Goal: Task Accomplishment & Management: Manage account settings

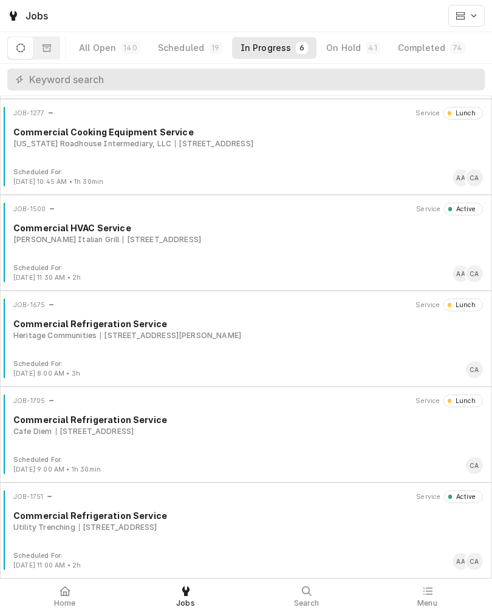
scroll to position [93, 0]
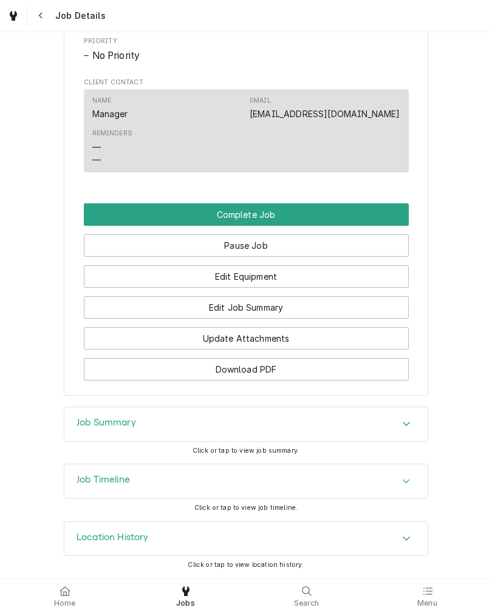
scroll to position [785, 0]
click at [358, 319] on button "Edit Job Summary" at bounding box center [246, 307] width 325 height 22
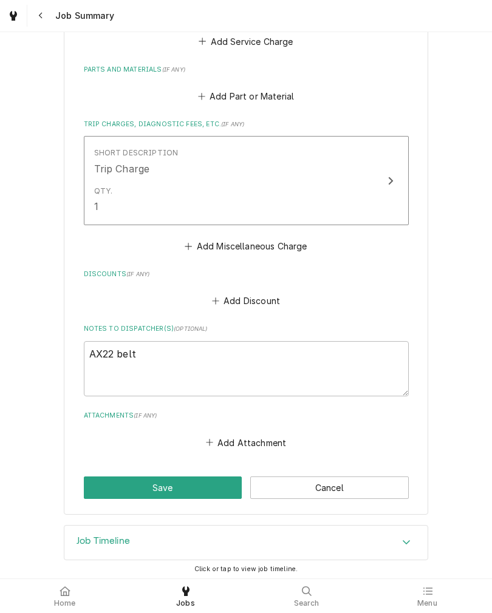
scroll to position [530, 0]
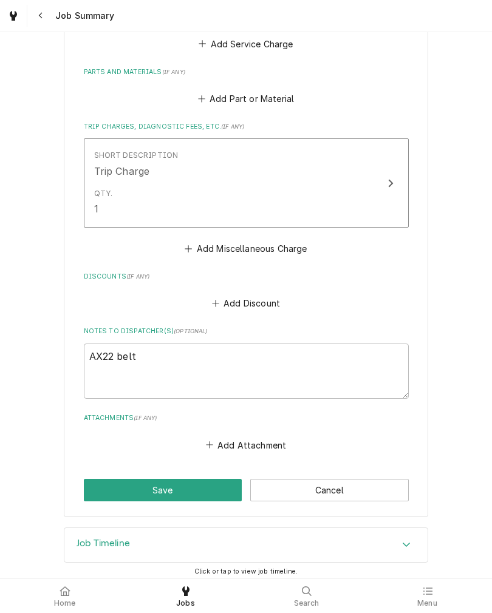
click at [95, 489] on button "Save" at bounding box center [163, 490] width 158 height 22
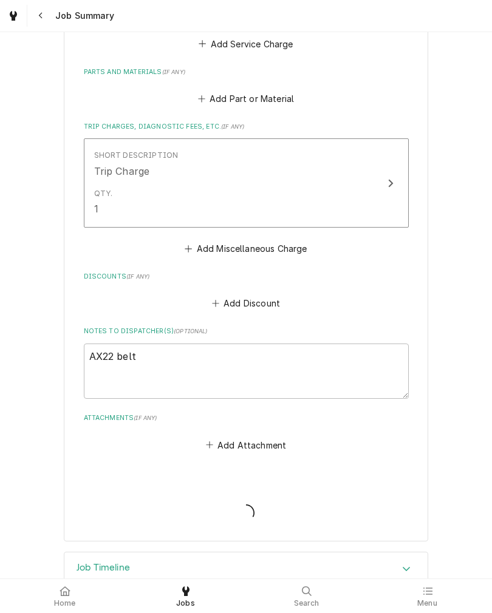
type textarea "x"
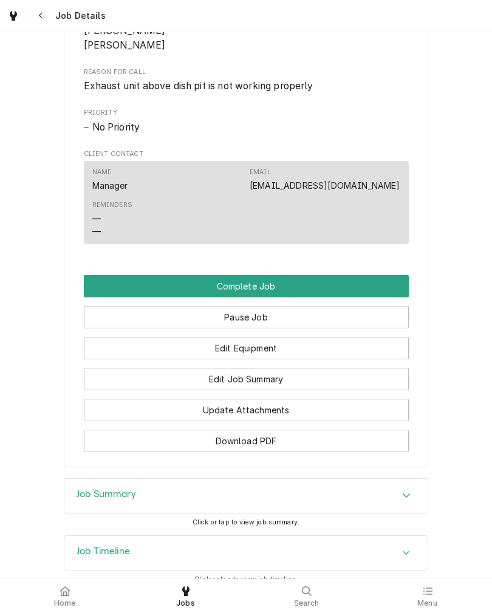
scroll to position [701, 0]
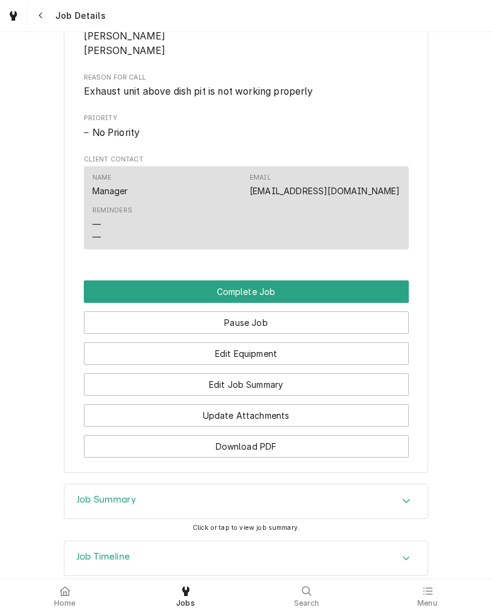
click at [171, 365] on button "Edit Equipment" at bounding box center [246, 353] width 325 height 22
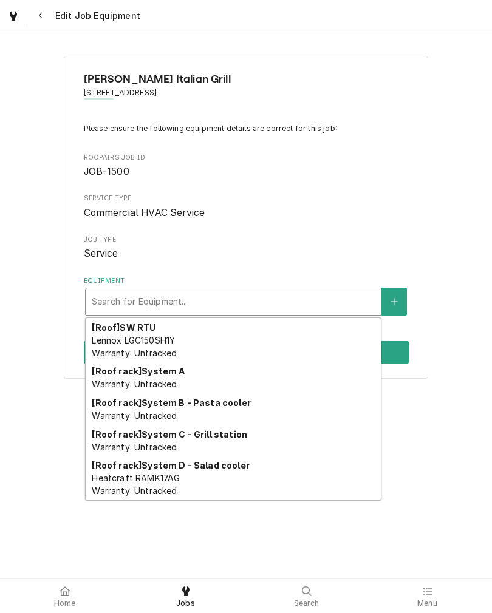
scroll to position [309, 0]
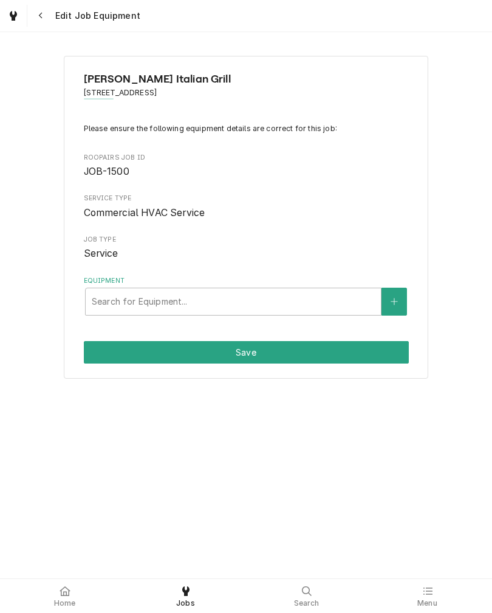
click at [7, 410] on div "[PERSON_NAME] Italian Grill [STREET_ADDRESS] Please ensure the following equipm…" at bounding box center [246, 305] width 492 height 546
click at [397, 302] on icon "Create New Equipment" at bounding box center [393, 302] width 7 height 7
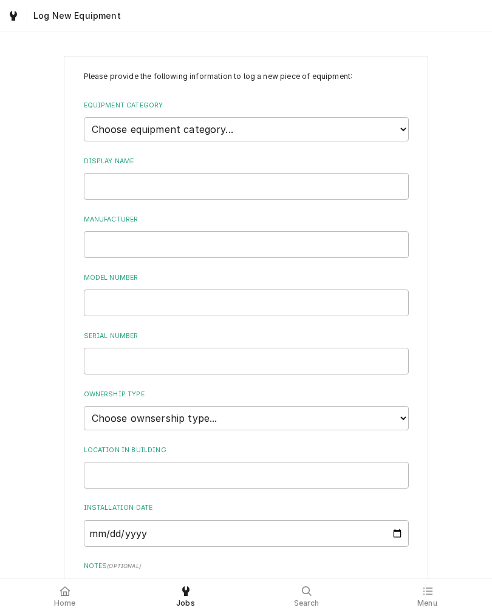
click at [114, 120] on select "Choose equipment category... Ice Machines Refrigeration Beverage Equipment Work…" at bounding box center [246, 129] width 325 height 24
select select "15"
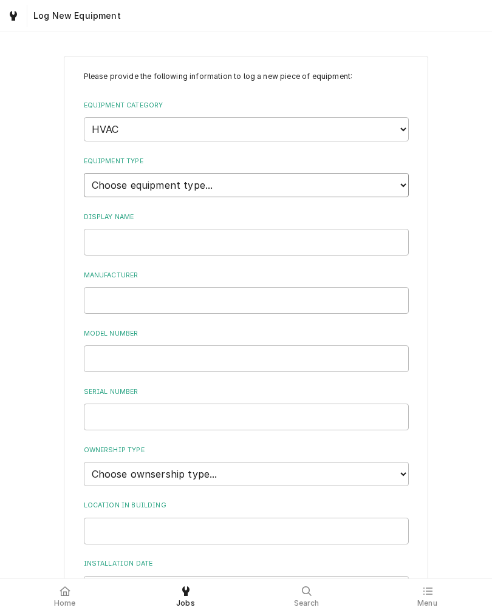
click at [103, 182] on select "Choose equipment type... Condenser Furnace Chiller Air Handler VRF Mini Split M…" at bounding box center [246, 185] width 325 height 24
click at [110, 173] on select "Choose equipment type... Condenser Furnace Chiller Air Handler VRF Mini Split M…" at bounding box center [246, 185] width 325 height 24
select select "125"
click at [97, 229] on input "Display Name" at bounding box center [246, 242] width 325 height 27
type input "Dishwasher Exhaust Hood"
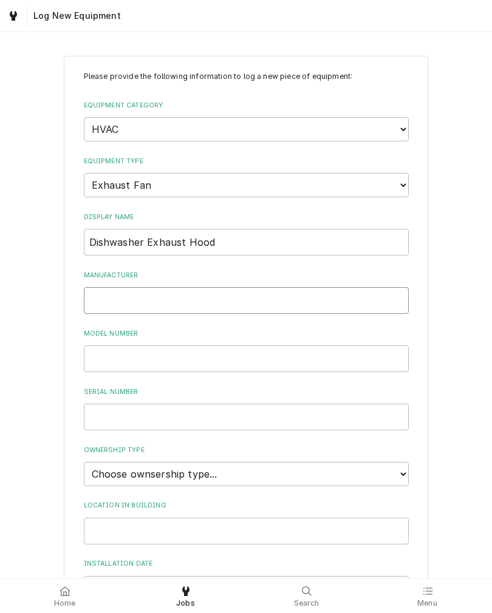
click at [104, 287] on input "Manufacturer" at bounding box center [246, 300] width 325 height 27
type input "Daytona"
click at [114, 345] on input "Model Number" at bounding box center [246, 358] width 325 height 27
type input "4YY16A"
click at [106, 406] on input "Serial Number" at bounding box center [246, 417] width 325 height 27
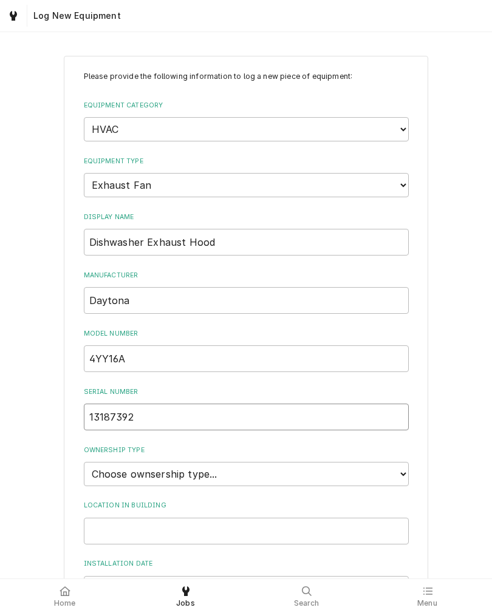
type input "13187392"
click at [103, 462] on select "Choose ownsership type... Unknown Owned Leased Rented" at bounding box center [246, 474] width 325 height 24
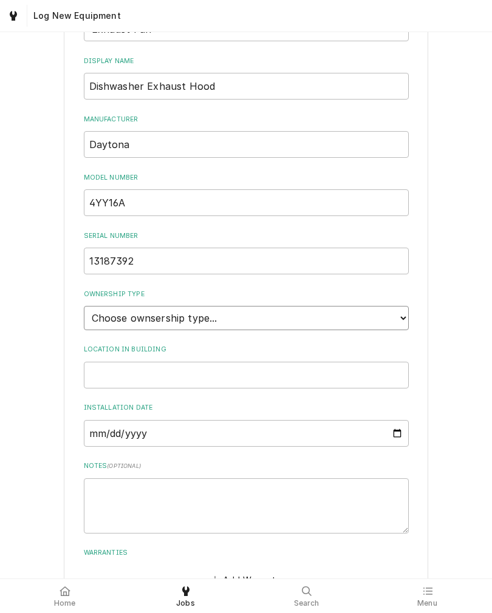
scroll to position [168, 0]
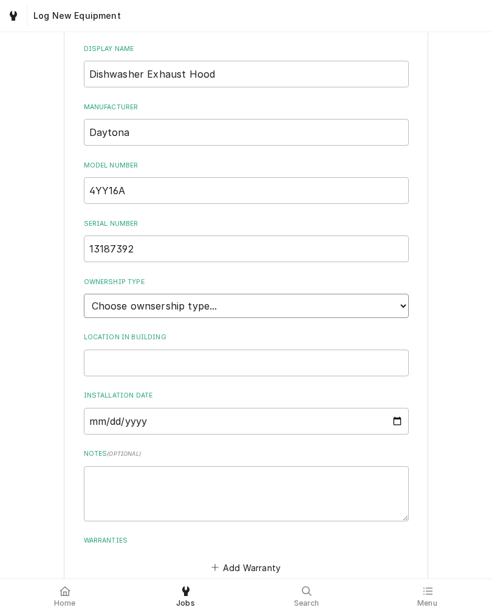
click at [107, 294] on select "Choose ownsership type... Unknown Owned Leased Rented" at bounding box center [246, 306] width 325 height 24
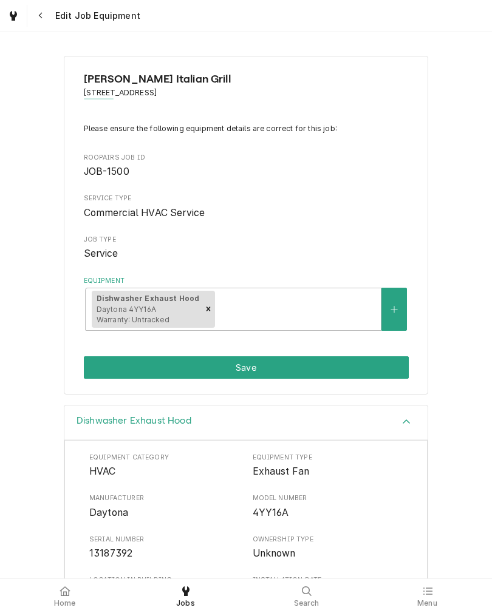
click at [285, 368] on button "Save" at bounding box center [246, 367] width 325 height 22
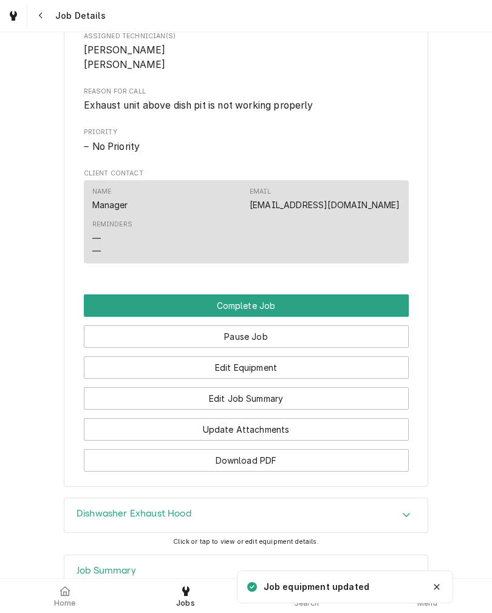
scroll to position [671, 0]
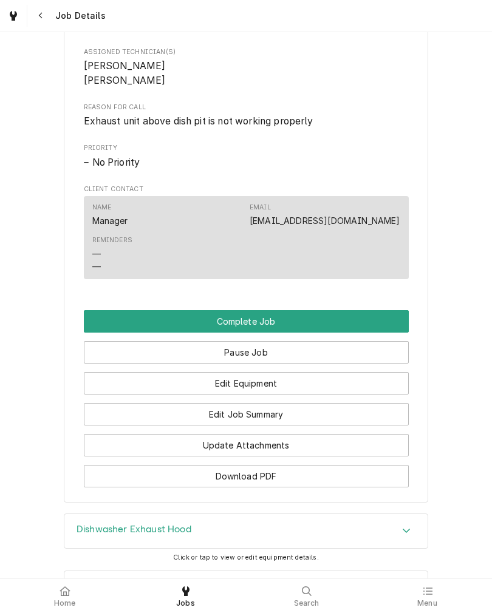
click at [162, 426] on button "Edit Job Summary" at bounding box center [246, 414] width 325 height 22
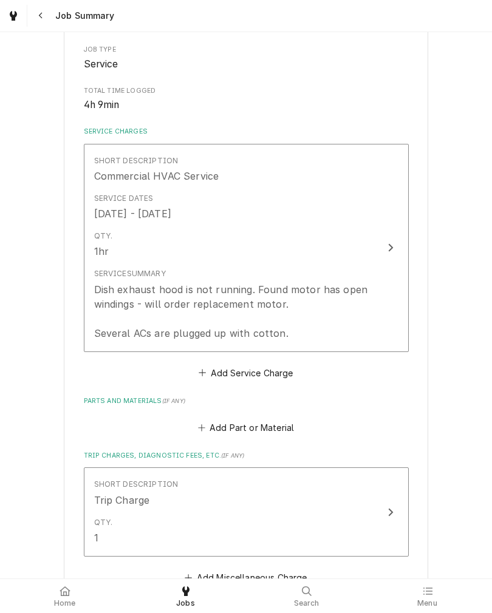
scroll to position [203, 0]
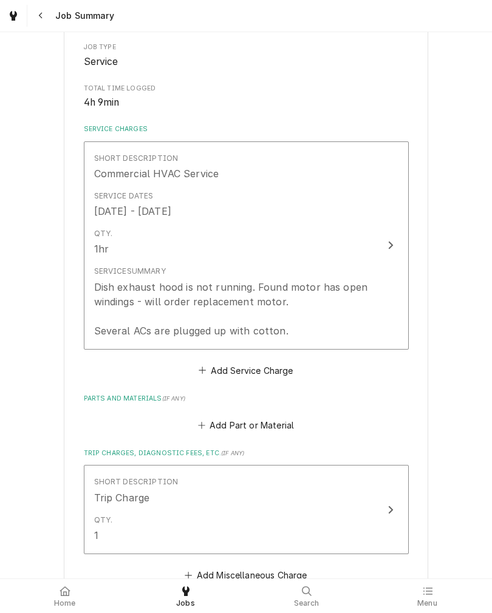
click at [137, 317] on div "Dish exhaust hood is not running. Found motor has open windings - will order re…" at bounding box center [233, 309] width 279 height 58
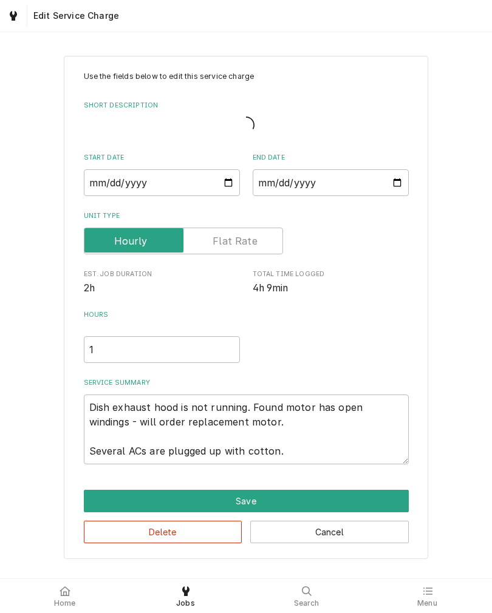
type textarea "x"
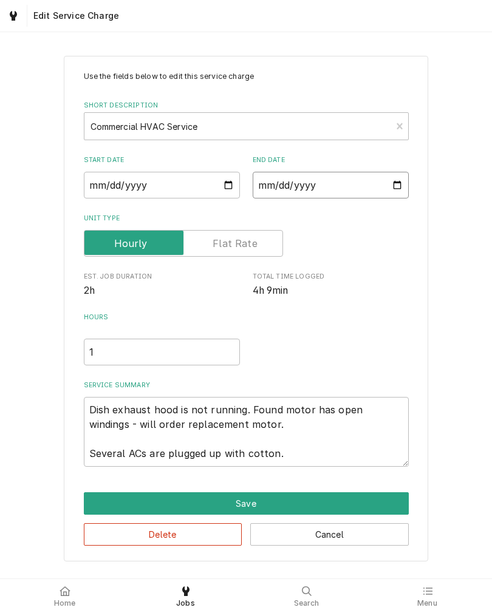
click at [270, 183] on input "2025-06-23" at bounding box center [331, 185] width 156 height 27
type input "2025-09-08"
type textarea "x"
click at [90, 404] on textarea "Dish exhaust hood is not running. Found motor has open windings - will order re…" at bounding box center [246, 432] width 325 height 70
type textarea "Dish exhaust hood is not running. Found motor has open windings - will order re…"
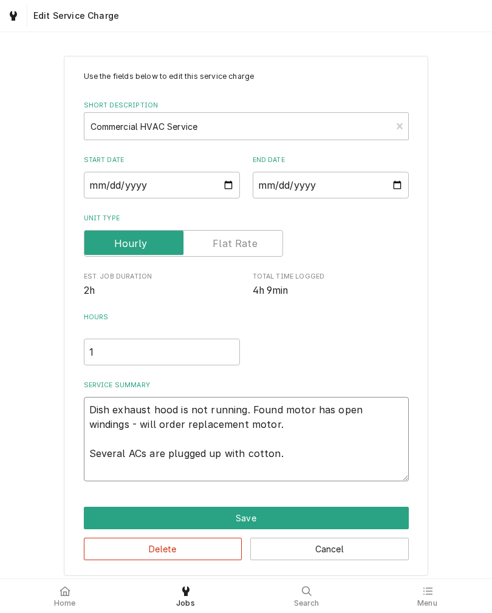
click at [93, 409] on textarea "Dish exhaust hood is not running. Found motor has open windings - will order re…" at bounding box center [246, 439] width 325 height 84
type textarea "x"
type textarea "6 Dish exhaust hood is not running. Found motor has open windings - will order …"
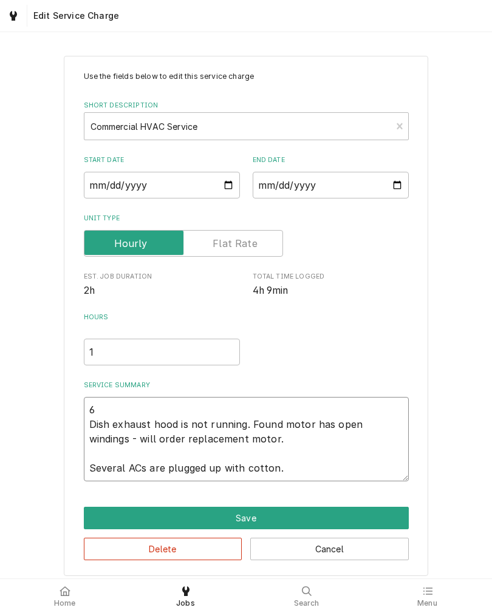
type textarea "x"
type textarea "6/ Dish exhaust hood is not running. Found motor has open windings - will order…"
type textarea "x"
type textarea "6/9 Dish exhaust hood is not running. Found motor has open windings - will orde…"
click at [299, 470] on textarea "6/9 Dish exhaust hood is not running. Found motor has open windings - will orde…" at bounding box center [246, 439] width 325 height 84
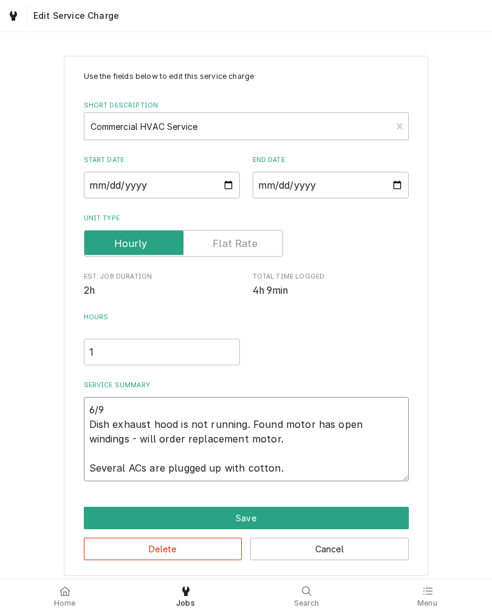
type textarea "x"
type textarea "6/9 Dish exhaust hood is not running. Found motor has open windings - will orde…"
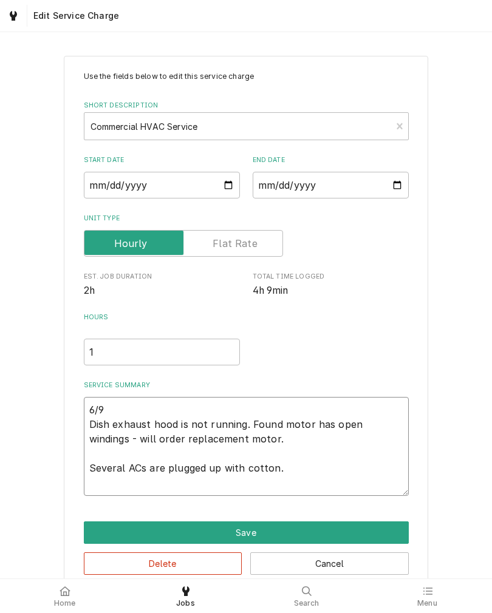
type textarea "x"
type textarea "6/9 Dish exhaust hood is not running. Found motor has open windings - will orde…"
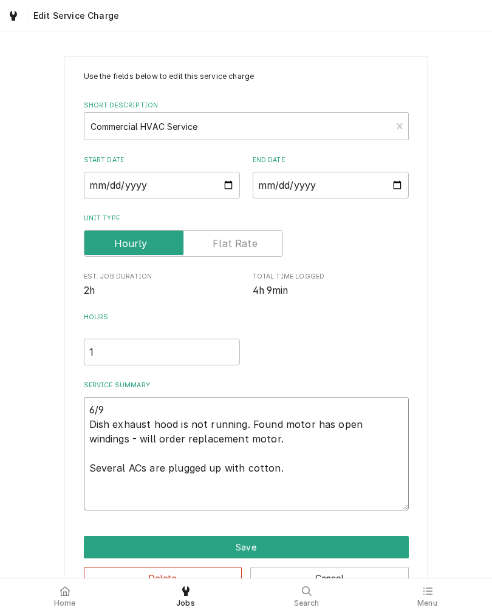
type textarea "x"
type textarea "6/9 Dish exhaust hood is not running. Found motor has open windings - will orde…"
type textarea "x"
type textarea "6/9 Dish exhaust hood is not running. Found motor has open windings - will orde…"
type textarea "x"
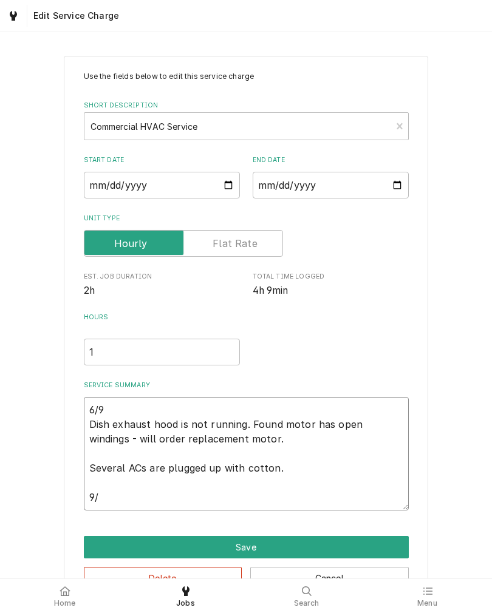
type textarea "6/9 Dish exhaust hood is not running. Found motor has open windings - will orde…"
type textarea "x"
type textarea "6/9 Dish exhaust hood is not running. Found motor has open windings - will orde…"
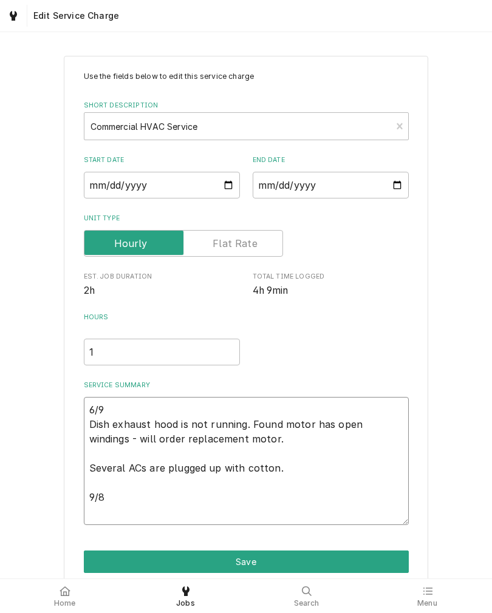
type textarea "x"
type textarea "6/9 Dish exhaust hood is not running. Found motor has open windings - will orde…"
type textarea "x"
type textarea "6/9 Dish exhaust hood is not running. Found motor has open windings - will orde…"
type textarea "x"
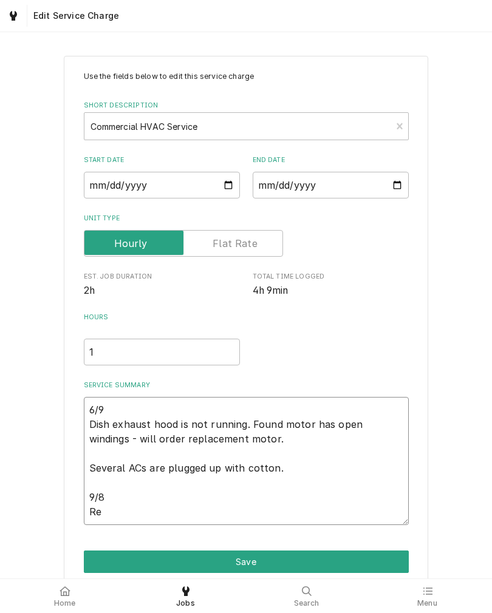
type textarea "6/9 Dish exhaust hood is not running. Found motor has open windings - will orde…"
type textarea "x"
type textarea "6/9 Dish exhaust hood is not running. Found motor has open windings - will orde…"
type textarea "x"
type textarea "6/9 Dish exhaust hood is not running. Found motor has open windings - will orde…"
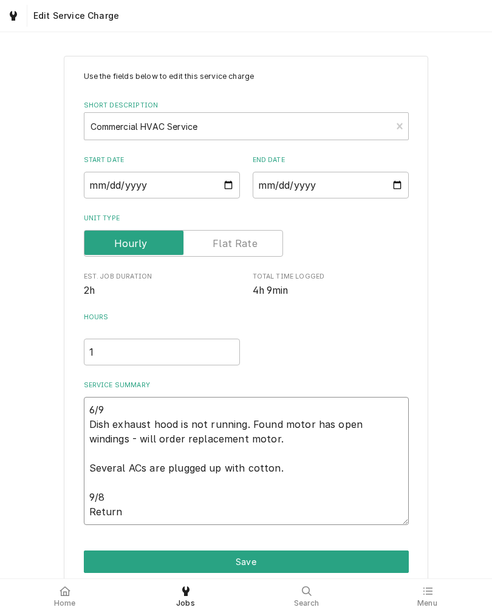
type textarea "x"
type textarea "6/9 Dish exhaust hood is not running. Found motor has open windings - will orde…"
type textarea "x"
type textarea "6/9 Dish exhaust hood is not running. Found motor has open windings - will orde…"
type textarea "x"
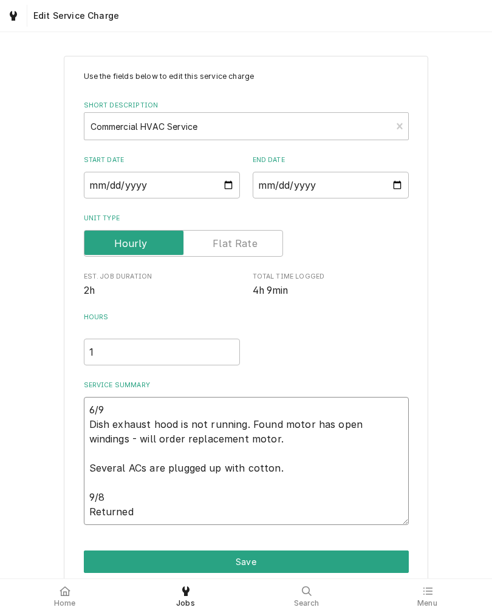
type textarea "6/9 Dish exhaust hood is not running. Found motor has open windings - will orde…"
type textarea "x"
type textarea "6/9 Dish exhaust hood is not running. Found motor has open windings - will orde…"
type textarea "x"
type textarea "6/9 Dish exhaust hood is not running. Found motor has open windings - will orde…"
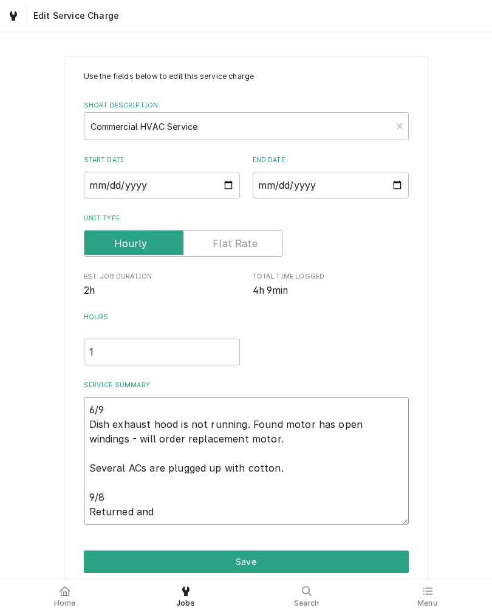
type textarea "x"
type textarea "6/9 Dish exhaust hood is not running. Found motor has open windings - will orde…"
type textarea "x"
type textarea "6/9 Dish exhaust hood is not running. Found motor has open windings - will orde…"
type textarea "x"
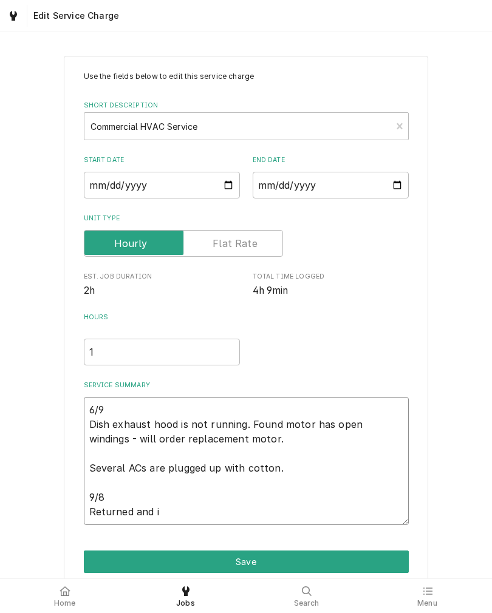
type textarea "6/9 Dish exhaust hood is not running. Found motor has open windings - will orde…"
type textarea "x"
type textarea "6/9 Dish exhaust hood is not running. Found motor has open windings - will orde…"
type textarea "x"
type textarea "6/9 Dish exhaust hood is not running. Found motor has open windings - will orde…"
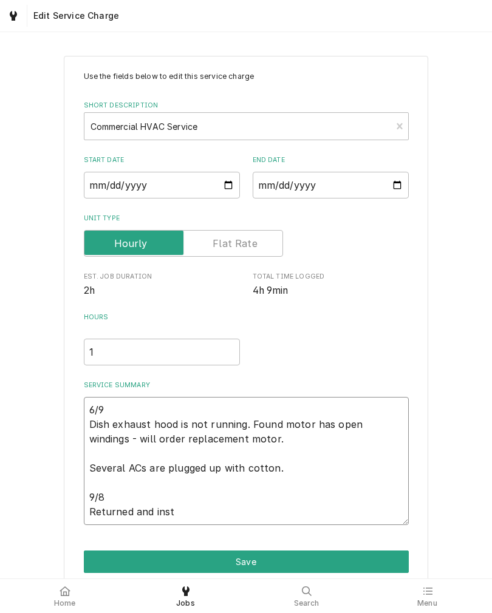
type textarea "x"
type textarea "6/9 Dish exhaust hood is not running. Found motor has open windings - will orde…"
type textarea "x"
type textarea "6/9 Dish exhaust hood is not running. Found motor has open windings - will orde…"
type textarea "x"
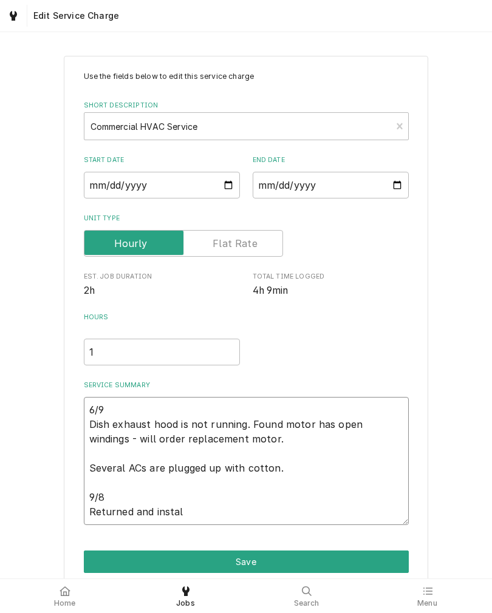
type textarea "6/9 Dish exhaust hood is not running. Found motor has open windings - will orde…"
type textarea "x"
type textarea "6/9 Dish exhaust hood is not running. Found motor has open windings - will orde…"
type textarea "x"
type textarea "6/9 Dish exhaust hood is not running. Found motor has open windings - will orde…"
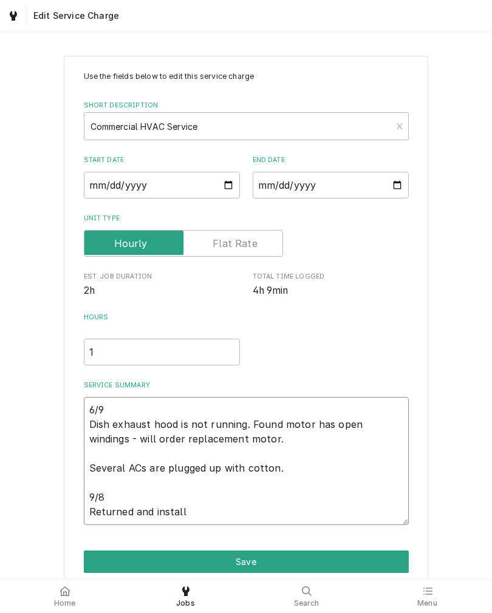
type textarea "x"
type textarea "6/9 Dish exhaust hood is not running. Found motor has open windings - will orde…"
type textarea "x"
type textarea "6/9 Dish exhaust hood is not running. Found motor has open windings - will orde…"
type textarea "x"
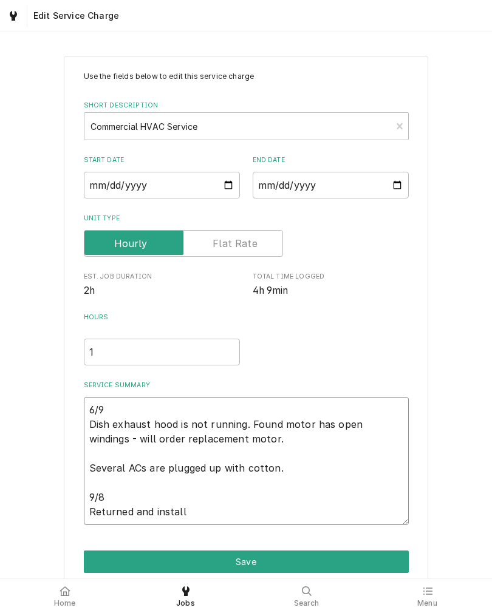
type textarea "6/9 Dish exhaust hood is not running. Found motor has open windings - will orde…"
type textarea "x"
type textarea "6/9 Dish exhaust hood is not running. Found motor has open windings - will orde…"
type textarea "x"
type textarea "6/9 Dish exhaust hood is not running. Found motor has open windings - will orde…"
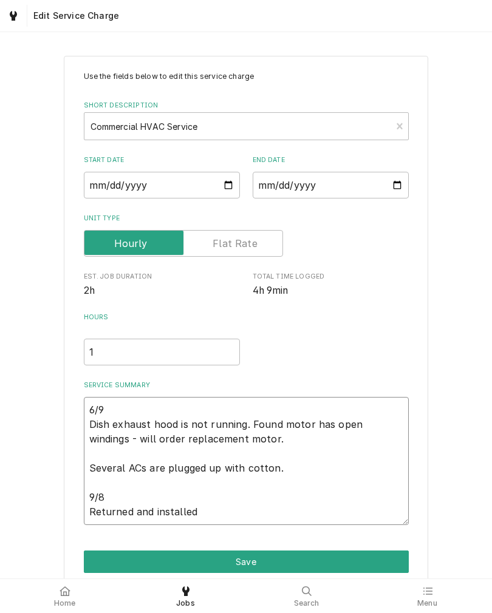
type textarea "x"
type textarea "6/9 Dish exhaust hood is not running. Found motor has open windings - will orde…"
type textarea "x"
type textarea "6/9 Dish exhaust hood is not running. Found motor has open windings - will orde…"
type textarea "x"
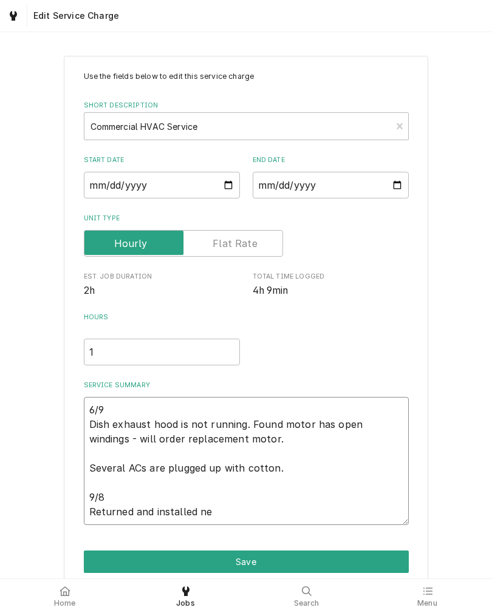
type textarea "6/9 Dish exhaust hood is not running. Found motor has open windings - will orde…"
type textarea "x"
type textarea "6/9 Dish exhaust hood is not running. Found motor has open windings - will orde…"
type textarea "x"
type textarea "6/9 Dish exhaust hood is not running. Found motor has open windings - will orde…"
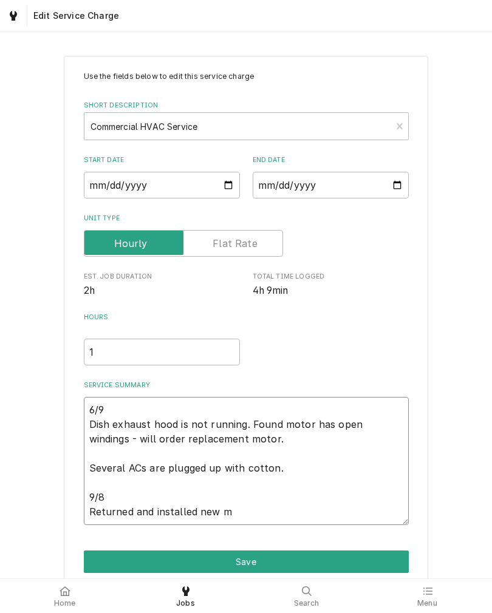
type textarea "x"
type textarea "6/9 Dish exhaust hood is not running. Found motor has open windings - will orde…"
type textarea "x"
type textarea "6/9 Dish exhaust hood is not running. Found motor has open windings - will orde…"
type textarea "x"
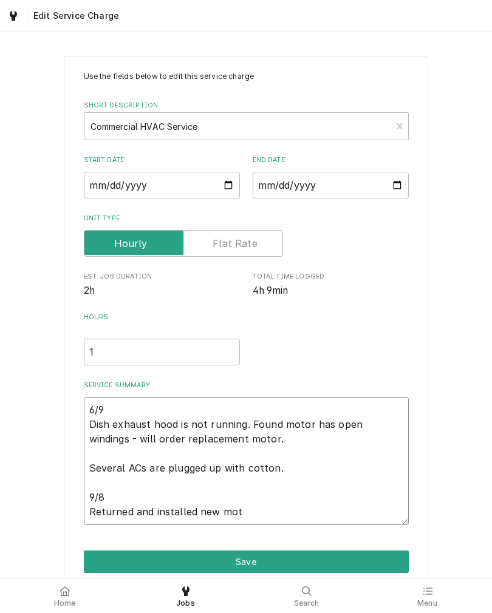
type textarea "6/9 Dish exhaust hood is not running. Found motor has open windings - will orde…"
type textarea "x"
type textarea "6/9 Dish exhaust hood is not running. Found motor has open windings - will orde…"
type textarea "x"
type textarea "6/9 Dish exhaust hood is not running. Found motor has open windings - will orde…"
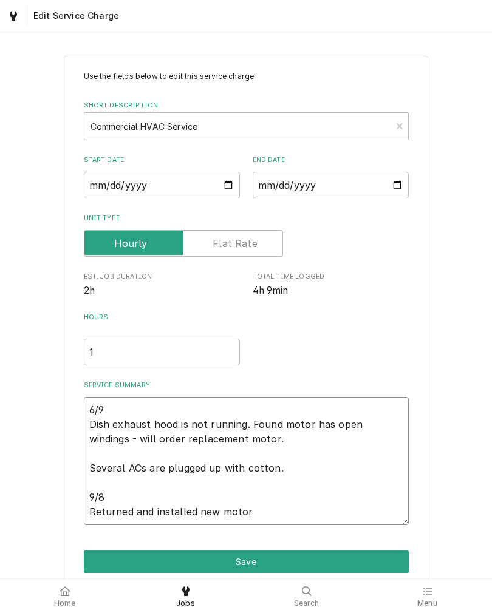
type textarea "x"
type textarea "6/9 Dish exhaust hood is not running. Found motor has open windings - will orde…"
type textarea "x"
type textarea "6/9 Dish exhaust hood is not running. Found motor has open windings - will orde…"
type textarea "x"
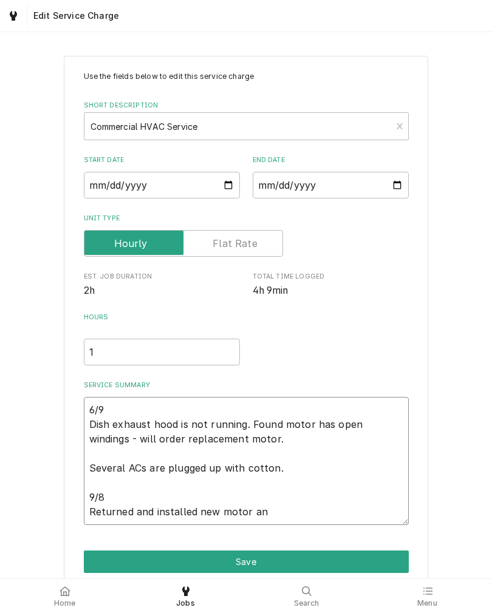
type textarea "6/9 Dish exhaust hood is not running. Found motor has open windings - will orde…"
type textarea "x"
type textarea "6/9 Dish exhaust hood is not running. Found motor has open windings - will orde…"
type textarea "x"
type textarea "6/9 Dish exhaust hood is not running. Found motor has open windings - will orde…"
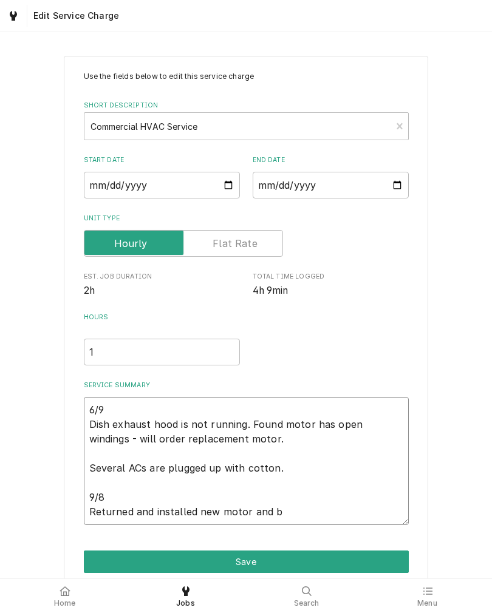
type textarea "x"
type textarea "6/9 Dish exhaust hood is not running. Found motor has open windings - will orde…"
type textarea "x"
type textarea "6/9 Dish exhaust hood is not running. Found motor has open windings - will orde…"
type textarea "x"
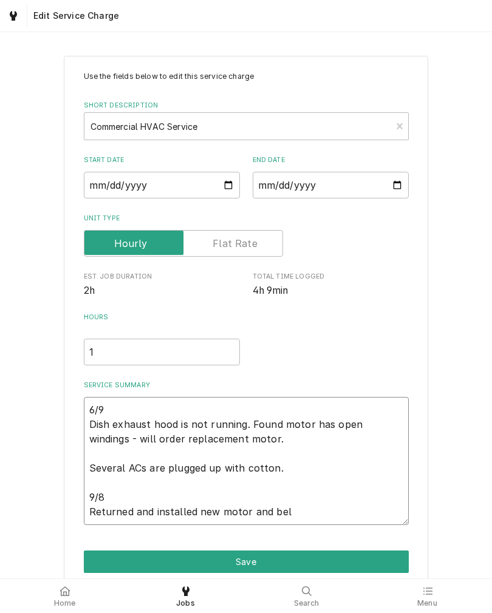
type textarea "6/9 Dish exhaust hood is not running. Found motor has open windings - will orde…"
type textarea "x"
type textarea "6/9 Dish exhaust hood is not running. Found motor has open windings - will orde…"
type textarea "x"
type textarea "6/9 Dish exhaust hood is not running. Found motor has open windings - will orde…"
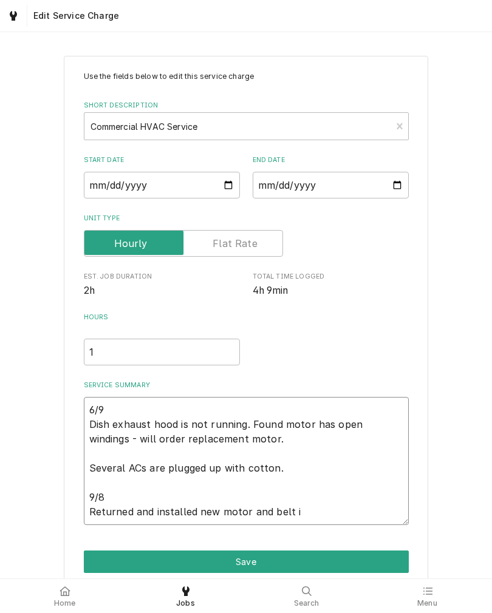
type textarea "x"
type textarea "6/9 Dish exhaust hood is not running. Found motor has open windings - will orde…"
type textarea "x"
type textarea "6/9 Dish exhaust hood is not running. Found motor has open windings - will orde…"
type textarea "x"
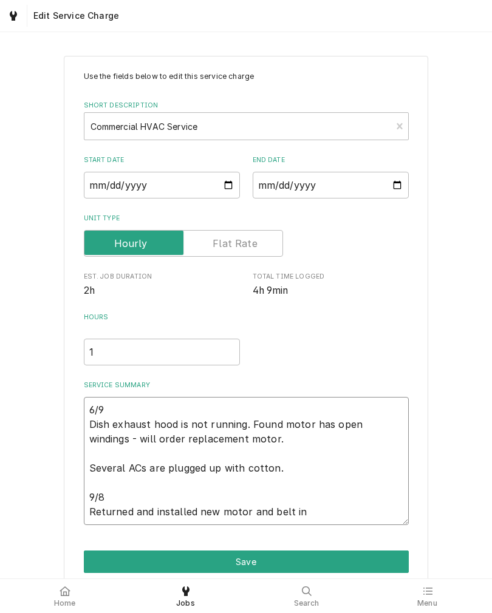
type textarea "6/9 Dish exhaust hood is not running. Found motor has open windings - will orde…"
type textarea "x"
type textarea "6/9 Dish exhaust hood is not running. Found motor has open windings - will orde…"
type textarea "x"
type textarea "6/9 Dish exhaust hood is not running. Found motor has open windings - will orde…"
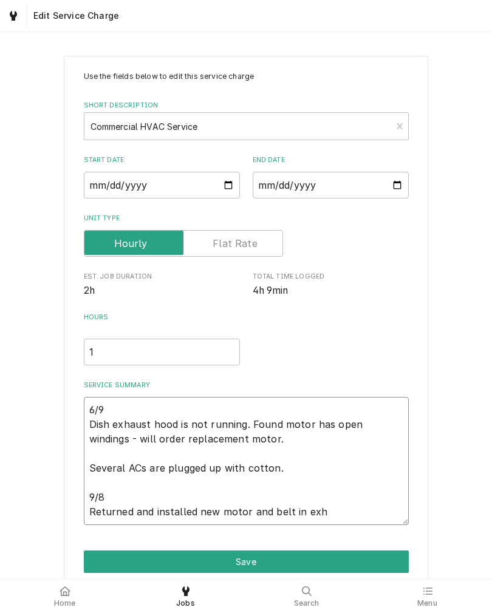
type textarea "x"
type textarea "6/9 Dish exhaust hood is not running. Found motor has open windings - will orde…"
type textarea "x"
type textarea "6/9 Dish exhaust hood is not running. Found motor has open windings - will orde…"
type textarea "x"
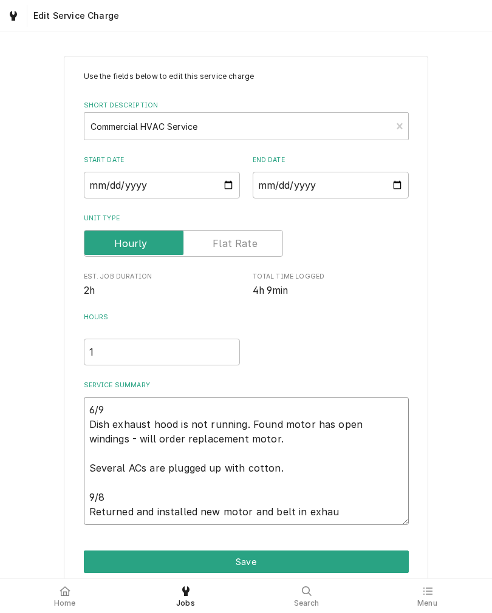
type textarea "6/9 Dish exhaust hood is not running. Found motor has open windings - will orde…"
type textarea "x"
type textarea "6/9 Dish exhaust hood is not running. Found motor has open windings - will orde…"
type textarea "x"
type textarea "6/9 Dish exhaust hood is not running. Found motor has open windings - will orde…"
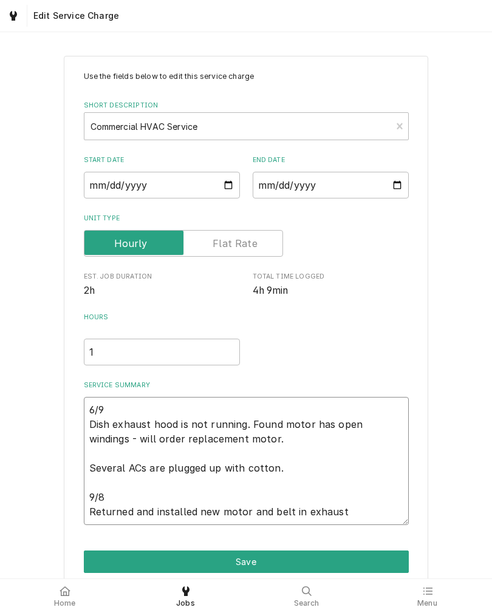
type textarea "x"
type textarea "6/9 Dish exhaust hood is not running. Found motor has open windings - will orde…"
type textarea "x"
type textarea "6/9 Dish exhaust hood is not running. Found motor has open windings - will orde…"
type textarea "x"
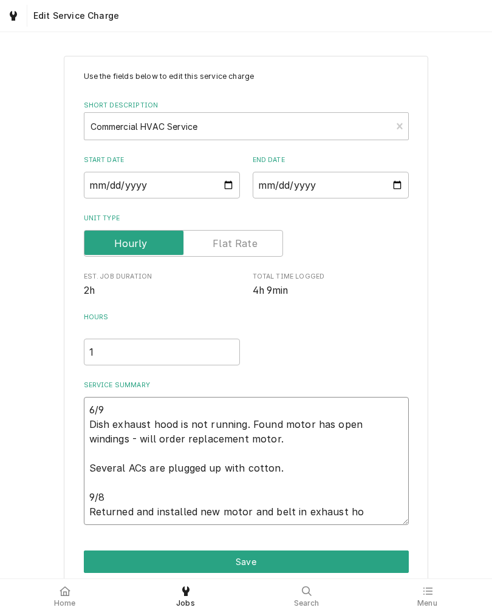
type textarea "6/9 Dish exhaust hood is not running. Found motor has open windings - will orde…"
type textarea "x"
type textarea "6/9 Dish exhaust hood is not running. Found motor has open windings - will orde…"
type textarea "x"
type textarea "6/9 Dish exhaust hood is not running. Found motor has open windings - will orde…"
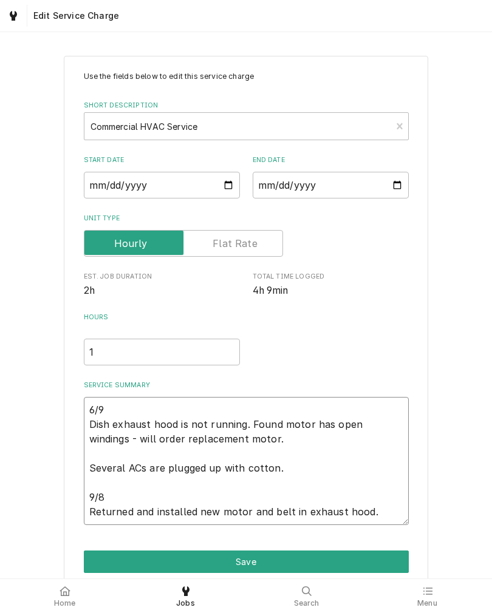
type textarea "x"
type textarea "6/9 Dish exhaust hood is not running. Found motor has open windings - will orde…"
type textarea "x"
type textarea "6/9 Dish exhaust hood is not running. Found motor has open windings - will orde…"
type textarea "x"
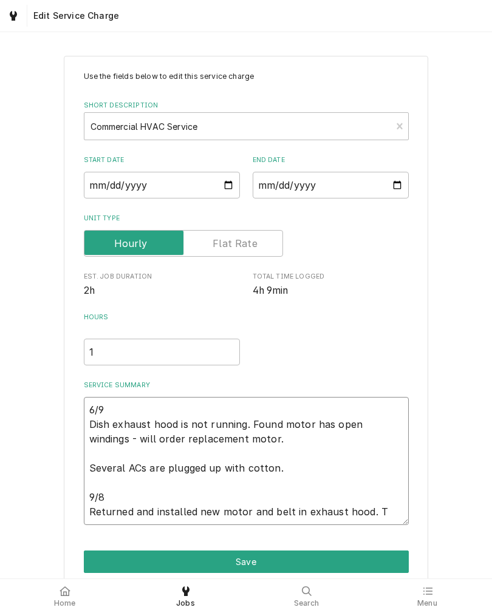
type textarea "6/9 Dish exhaust hood is not running. Found motor has open windings - will orde…"
type textarea "x"
type textarea "6/9 Dish exhaust hood is not running. Found motor has open windings - will orde…"
type textarea "x"
type textarea "6/9 Dish exhaust hood is not running. Found motor has open windings - will orde…"
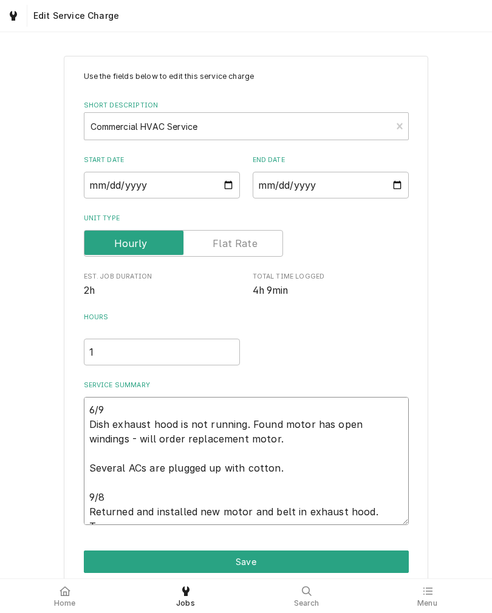
type textarea "x"
type textarea "6/9 Dish exhaust hood is not running. Found motor has open windings - will orde…"
type textarea "x"
type textarea "6/9 Dish exhaust hood is not running. Found motor has open windings - will orde…"
type textarea "x"
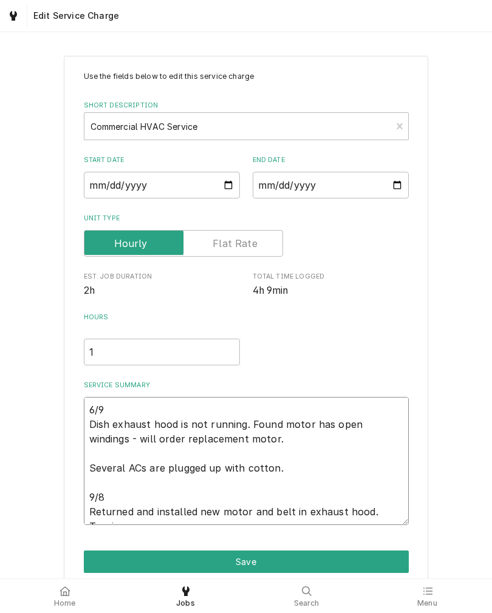
type textarea "6/9 Dish exhaust hood is not running. Found motor has open windings - will orde…"
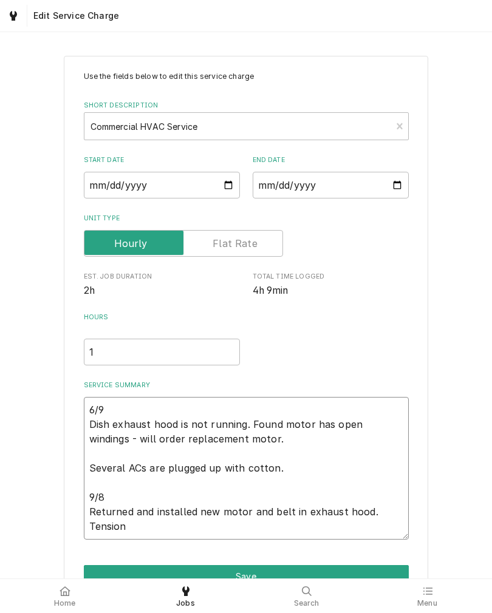
type textarea "x"
type textarea "6/9 Dish exhaust hood is not running. Found motor has open windings - will orde…"
type textarea "x"
type textarea "6/9 Dish exhaust hood is not running. Found motor has open windings - will orde…"
type textarea "x"
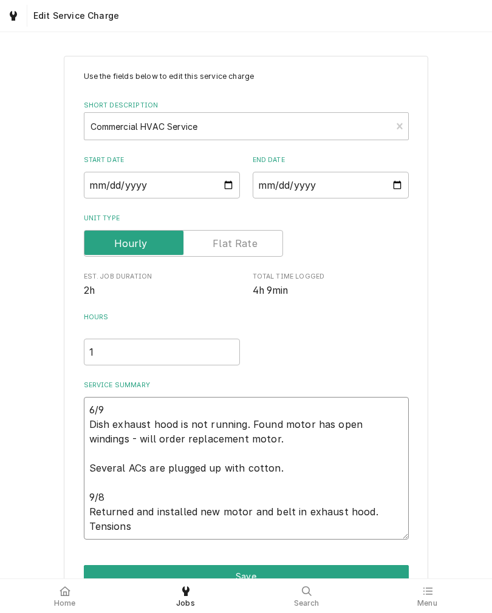
type textarea "6/9 Dish exhaust hood is not running. Found motor has open windings - will orde…"
type textarea "x"
type textarea "6/9 Dish exhaust hood is not running. Found motor has open windings - will orde…"
type textarea "x"
type textarea "6/9 Dish exhaust hood is not running. Found motor has open windings - will orde…"
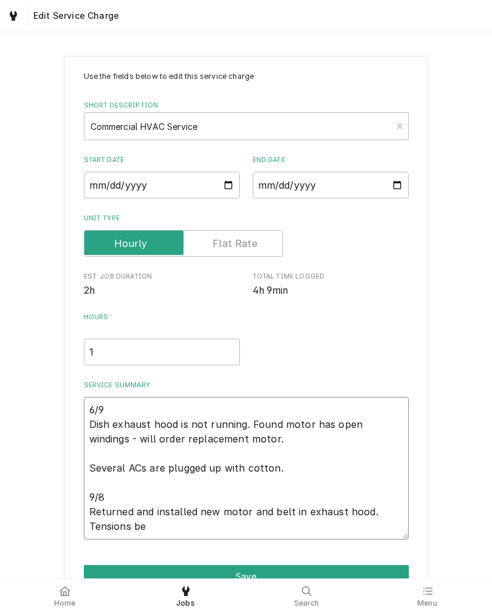
type textarea "x"
type textarea "6/9 Dish exhaust hood is not running. Found motor has open windings - will orde…"
type textarea "x"
type textarea "6/9 Dish exhaust hood is not running. Found motor has open windings - will orde…"
type textarea "x"
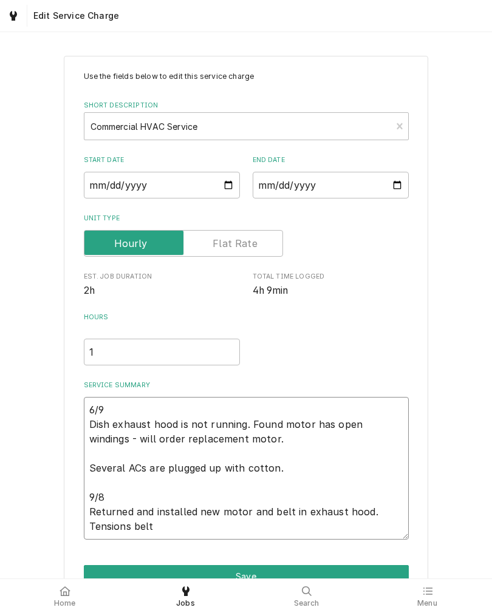
type textarea "6/9 Dish exhaust hood is not running. Found motor has open windings - will orde…"
type textarea "x"
type textarea "6/9 Dish exhaust hood is not running. Found motor has open windings - will orde…"
click at [128, 528] on textarea "6/9 Dish exhaust hood is not running. Found motor has open windings - will orde…" at bounding box center [246, 468] width 325 height 143
type textarea "x"
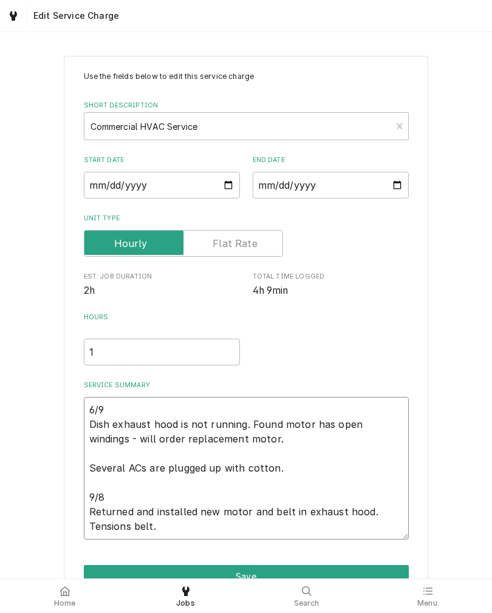
type textarea "6/9 Dish exhaust hood is not running. Found motor has open windings - will orde…"
type textarea "x"
type textarea "6/9 Dish exhaust hood is not running. Found motor has open windings - will orde…"
type textarea "x"
click at [192, 530] on textarea "6/9 Dish exhaust hood is not running. Found motor has open windings - will orde…" at bounding box center [246, 468] width 325 height 143
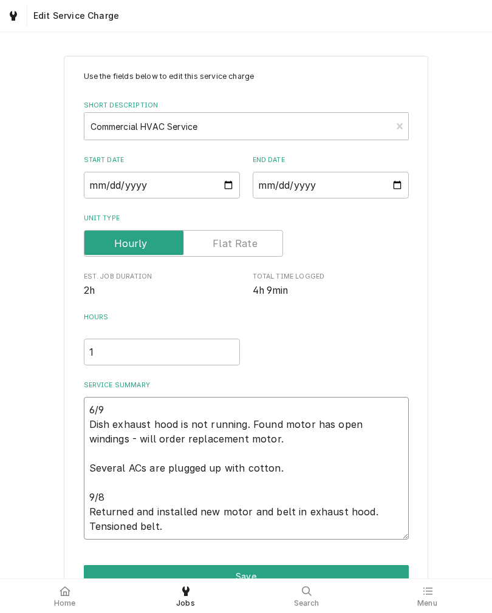
type textarea "6/9 Dish exhaust hood is not running. Found motor has open windings - will orde…"
click at [104, 355] on input "1" at bounding box center [162, 352] width 156 height 27
type textarea "x"
type input "5"
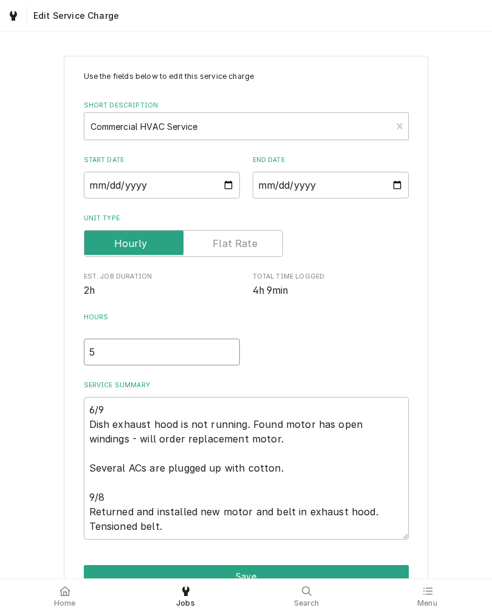
type textarea "x"
type input "5.2"
type textarea "x"
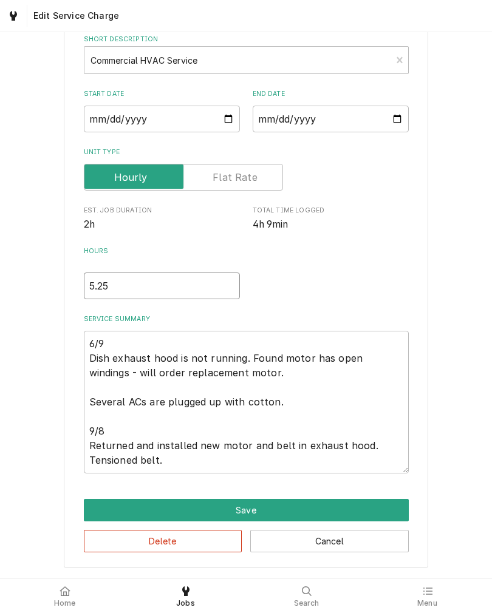
scroll to position [71, 0]
type input "5.25"
click at [376, 464] on textarea "6/9 Dish exhaust hood is not running. Found motor has open windings - will orde…" at bounding box center [246, 402] width 325 height 143
type textarea "x"
type textarea "6/9 Dish exhaust hood is not running. Found motor has open windings - will orde…"
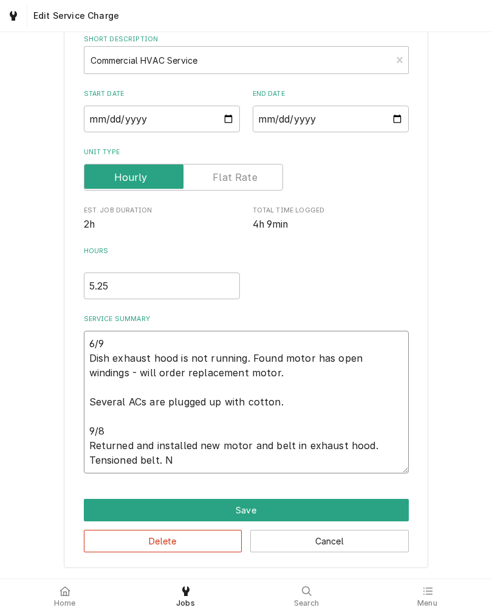
type textarea "x"
type textarea "6/9 Dish exhaust hood is not running. Found motor has open windings - will orde…"
type textarea "x"
type textarea "6/9 Dish exhaust hood is not running. Found motor has open windings - will orde…"
type textarea "x"
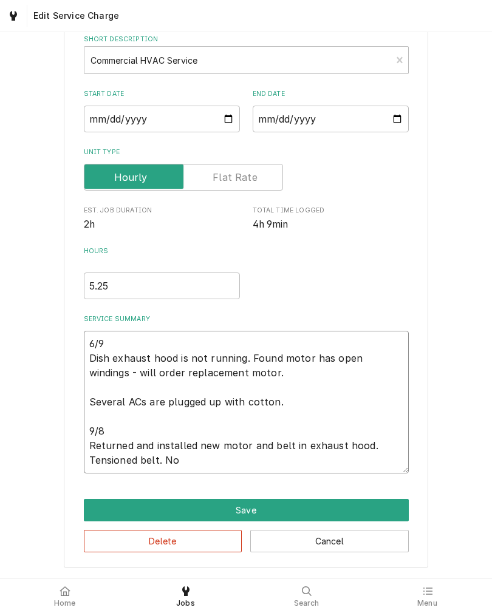
type textarea "6/9 Dish exhaust hood is not running. Found motor has open windings - will orde…"
click at [337, 459] on textarea "6/9 Dish exhaust hood is not running. Found motor has open windings - will orde…" at bounding box center [246, 402] width 325 height 143
click at [336, 458] on textarea "6/9 Dish exhaust hood is not running. Found motor has open windings - will orde…" at bounding box center [246, 402] width 325 height 143
click at [404, 461] on textarea "6/9 Dish exhaust hood is not running. Found motor has open windings - will orde…" at bounding box center [246, 402] width 325 height 143
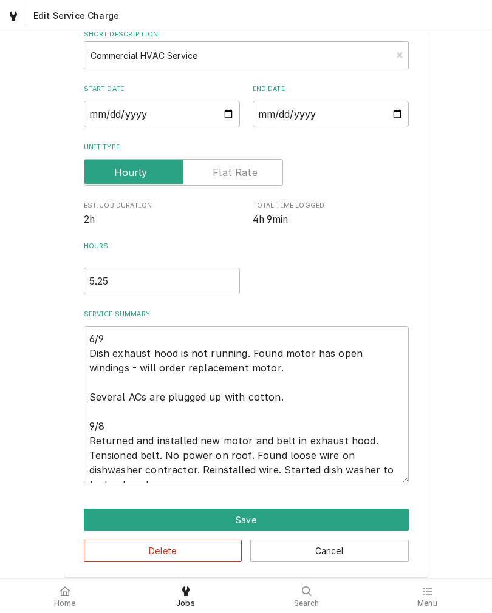
click at [20, 492] on div "Use the fields below to edit this service charge Short Description Commercial H…" at bounding box center [246, 281] width 492 height 614
click at [92, 520] on button "Save" at bounding box center [246, 520] width 325 height 22
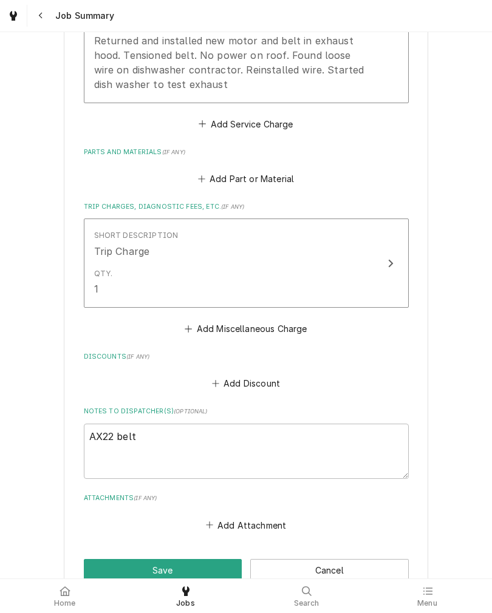
scroll to position [554, 0]
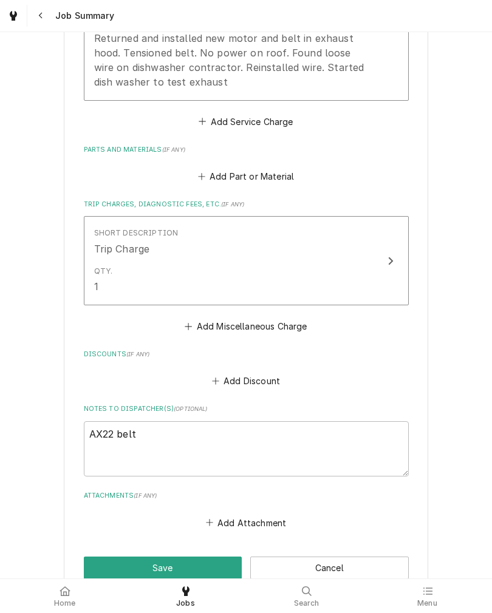
click at [223, 174] on button "Add Part or Material" at bounding box center [245, 176] width 100 height 17
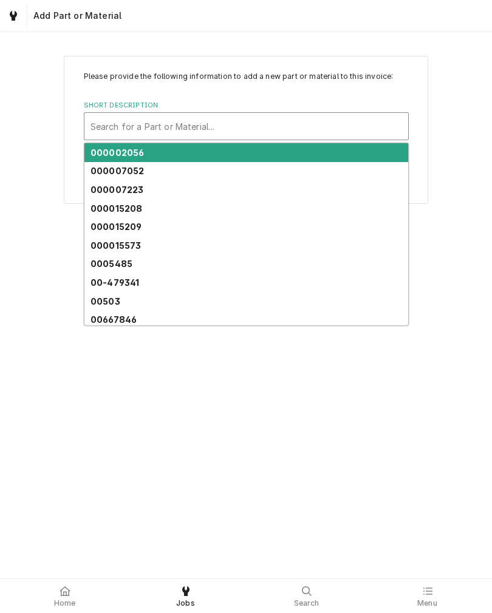
click at [66, 460] on div "Please provide the following information to add a new part or material to this …" at bounding box center [246, 305] width 492 height 546
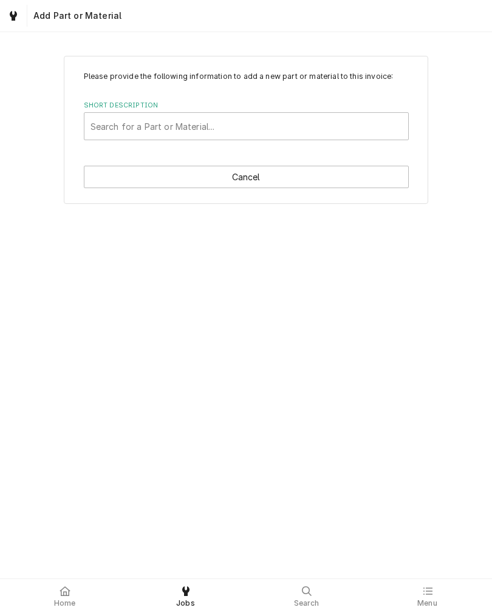
click at [113, 174] on button "Cancel" at bounding box center [246, 177] width 325 height 22
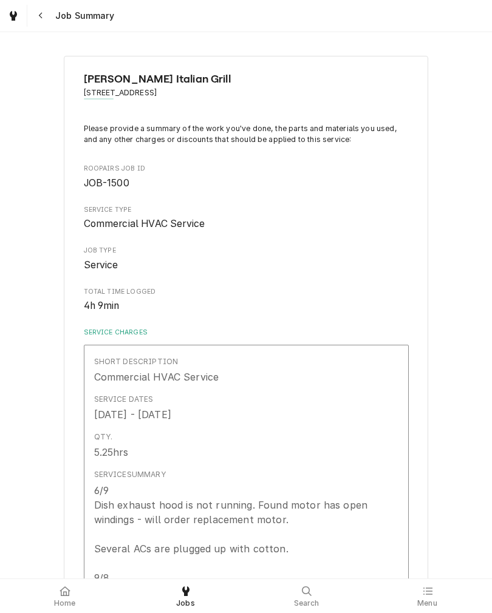
scroll to position [554, 0]
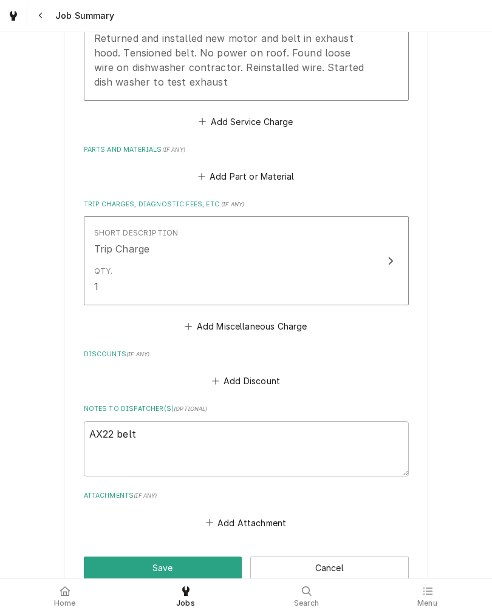
click at [97, 564] on button "Save" at bounding box center [163, 568] width 158 height 22
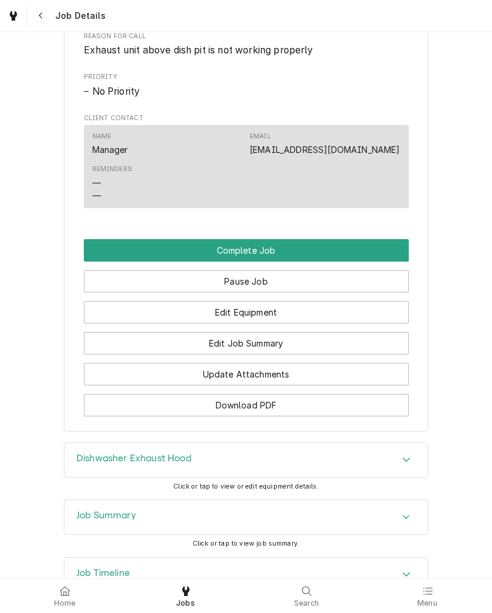
scroll to position [743, 0]
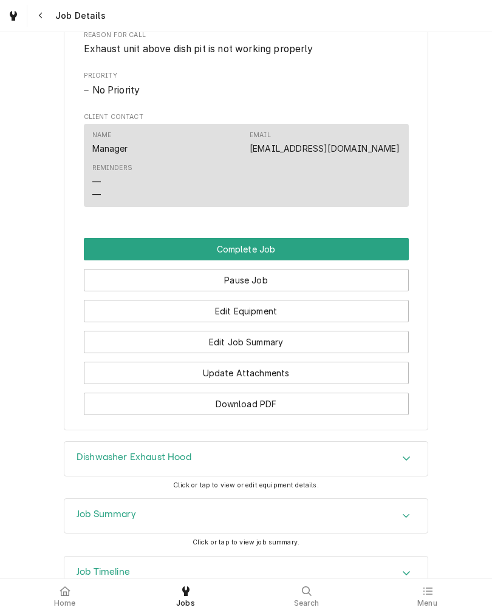
click at [394, 260] on button "Complete Job" at bounding box center [246, 249] width 325 height 22
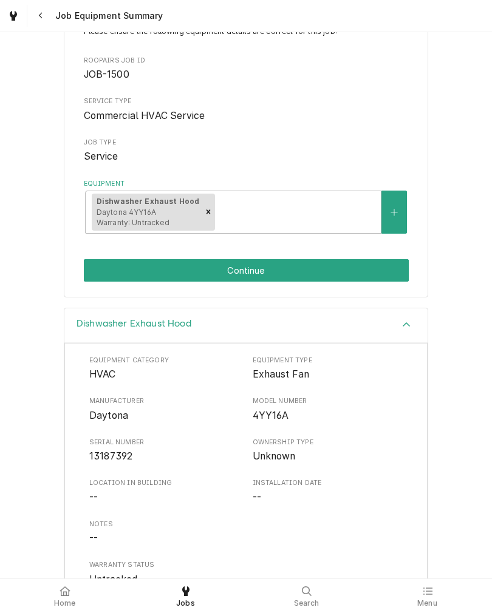
scroll to position [109, 0]
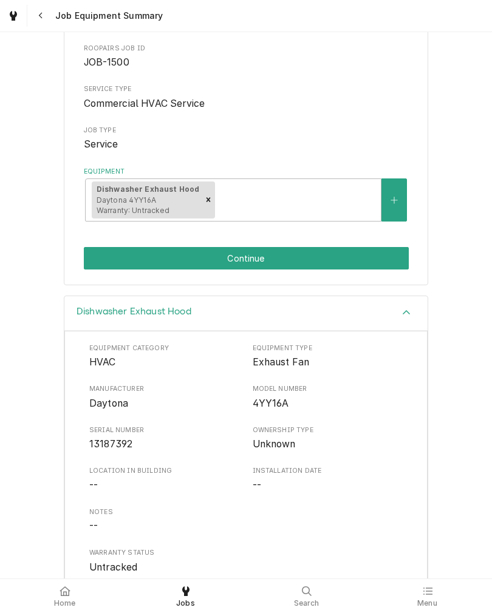
click at [373, 260] on button "Continue" at bounding box center [246, 258] width 325 height 22
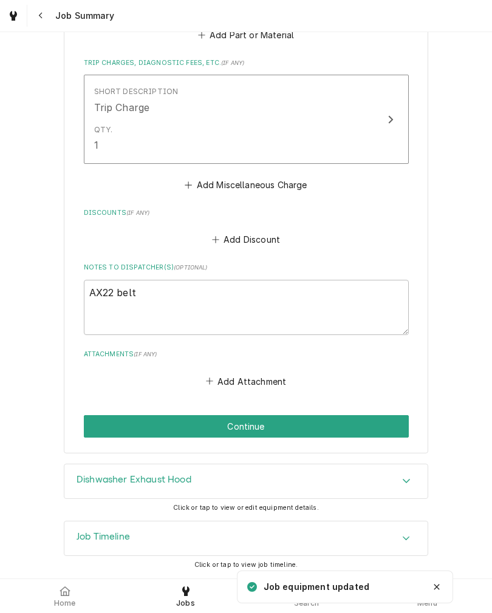
scroll to position [700, 0]
click at [93, 427] on button "Continue" at bounding box center [246, 426] width 325 height 22
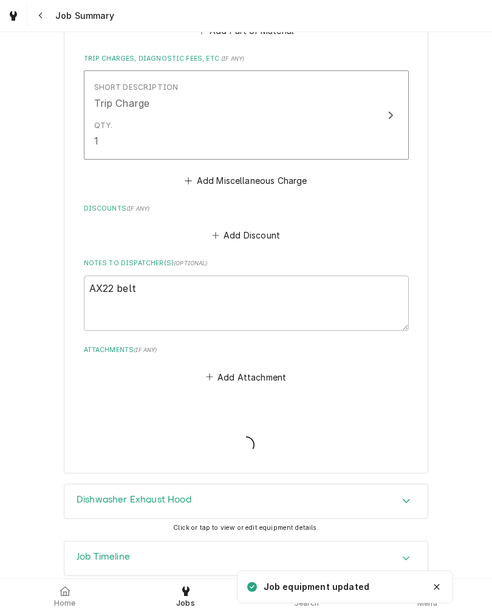
type textarea "x"
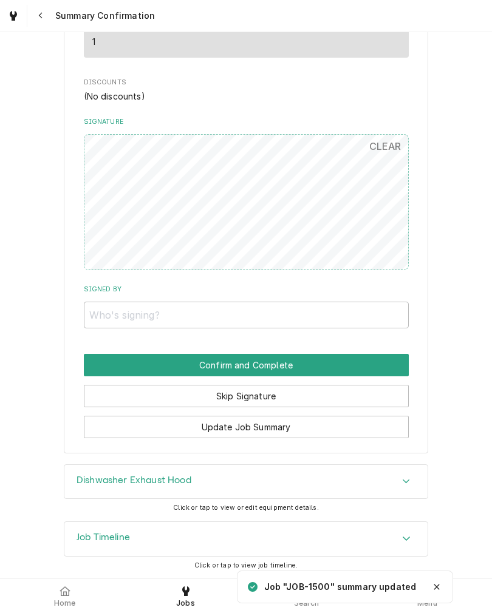
scroll to position [693, 0]
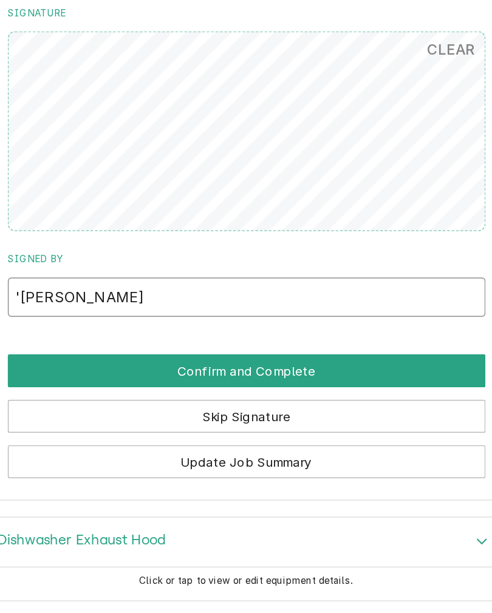
click at [93, 302] on input "'Elliot bill" at bounding box center [246, 315] width 325 height 27
type input "'Elliot boll"
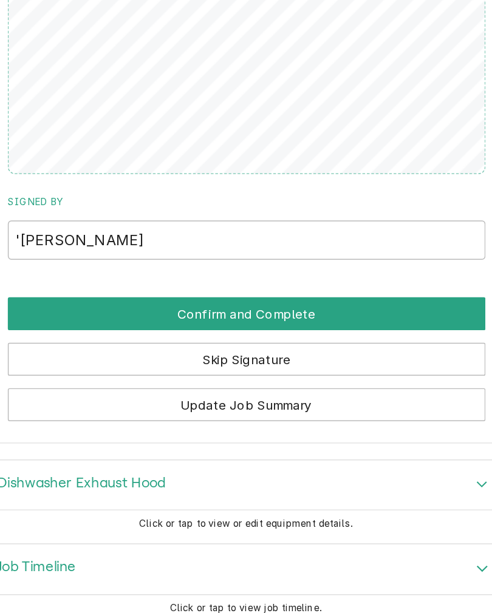
click at [260, 354] on button "Confirm and Complete" at bounding box center [246, 365] width 325 height 22
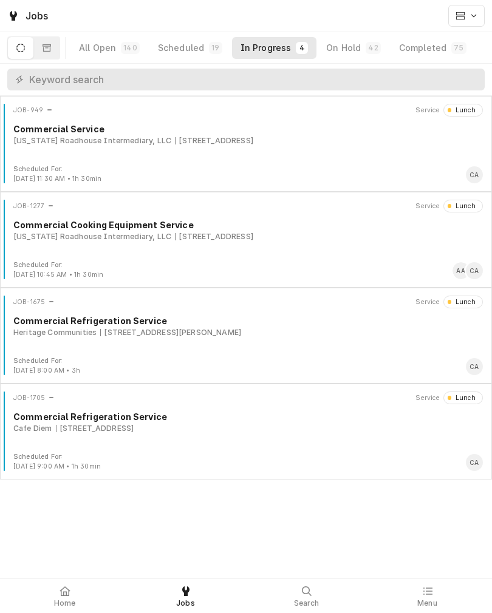
click at [419, 56] on button "Completed 75" at bounding box center [432, 48] width 84 height 22
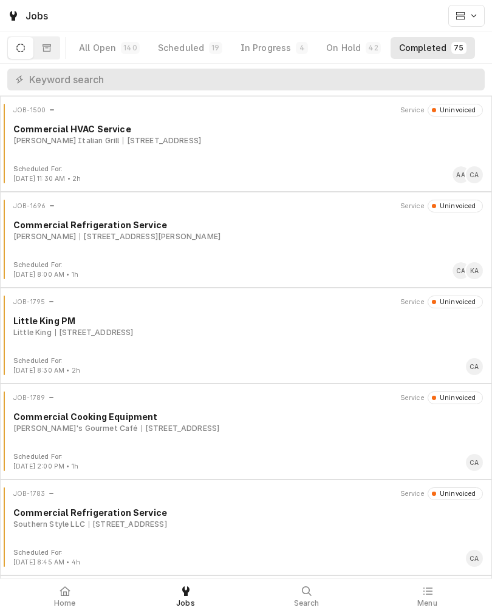
click at [131, 137] on div "[STREET_ADDRESS]" at bounding box center [162, 140] width 78 height 11
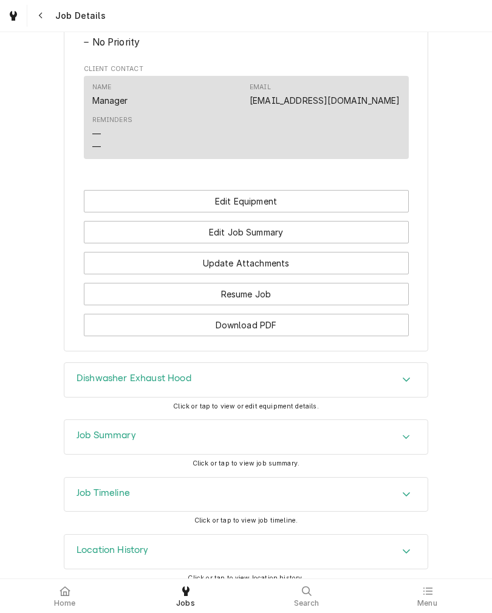
scroll to position [642, 0]
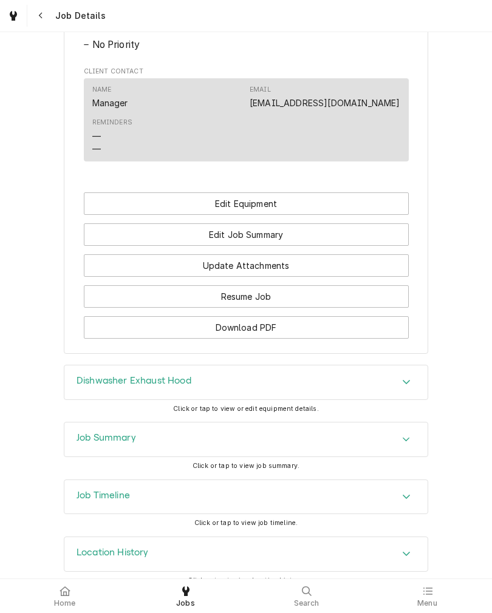
click at [319, 246] on button "Edit Job Summary" at bounding box center [246, 234] width 325 height 22
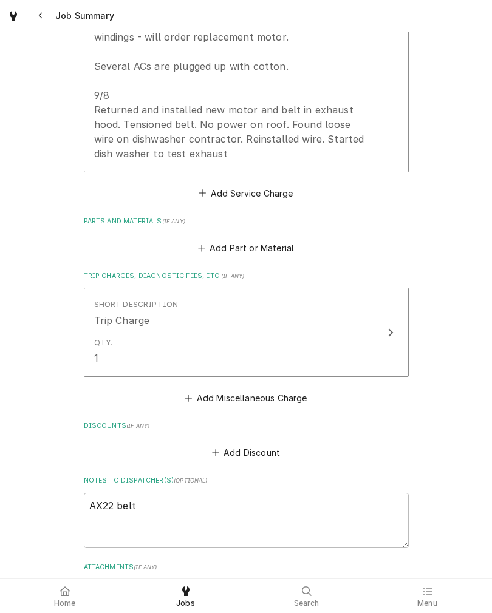
scroll to position [449, 0]
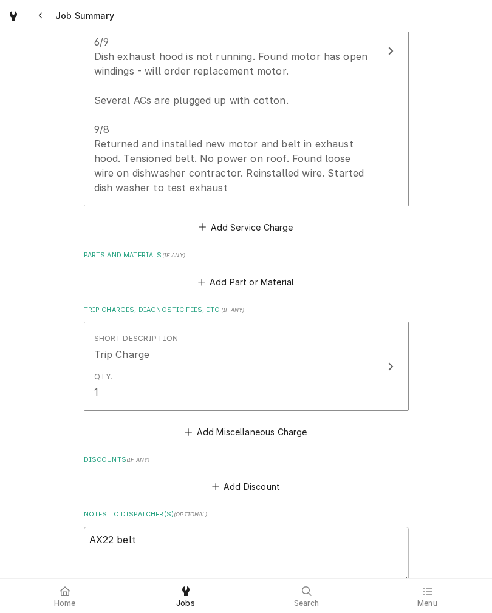
click at [259, 284] on button "Add Part or Material" at bounding box center [245, 282] width 100 height 17
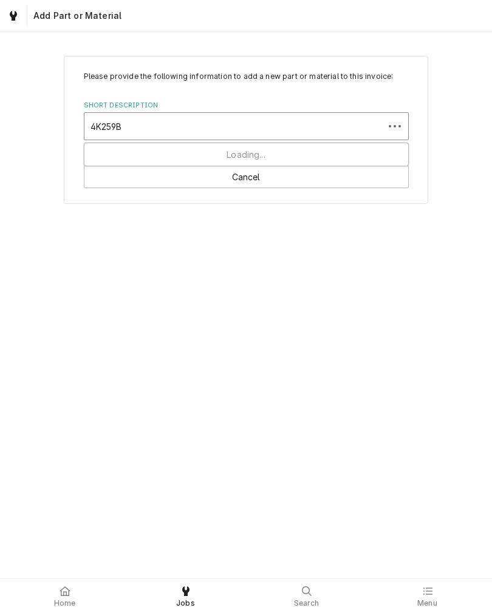
type input "4K259BG"
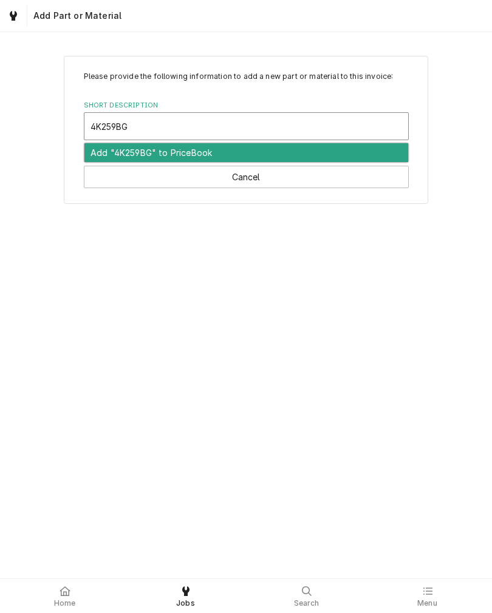
click at [186, 156] on div "Add "4K259BG" to PriceBook" at bounding box center [246, 152] width 324 height 19
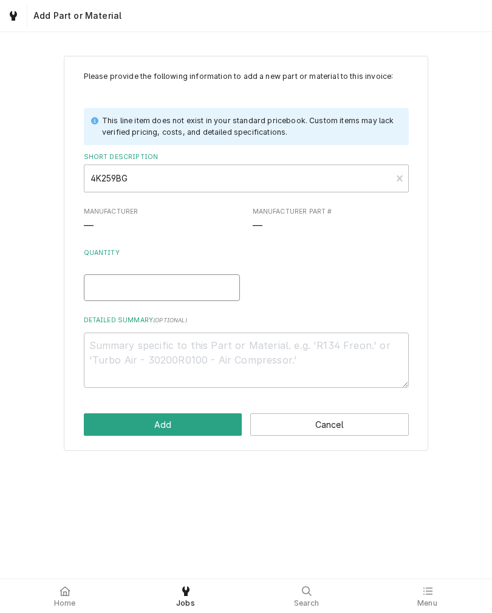
click at [195, 293] on input "Quantity" at bounding box center [162, 287] width 156 height 27
type textarea "x"
type input "1"
click at [206, 344] on textarea "Detailed Summary ( optional )" at bounding box center [246, 360] width 325 height 55
type textarea "x"
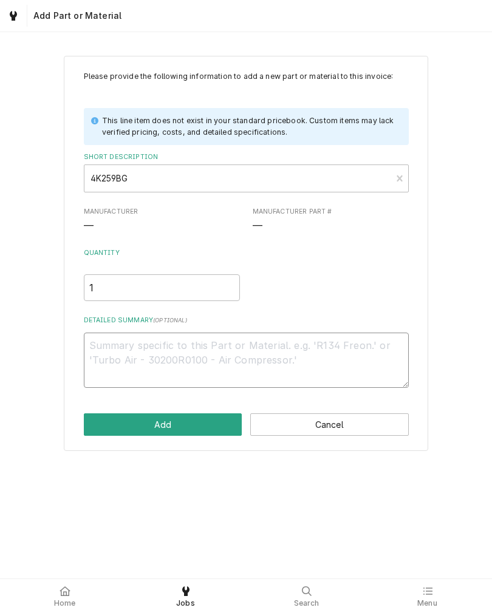
type textarea "D"
type textarea "x"
type textarea "Da"
type textarea "x"
type textarea "Day"
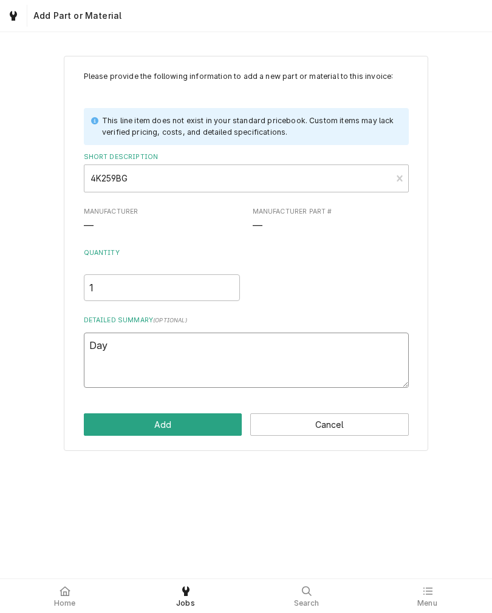
type textarea "x"
type textarea "Dayt"
type textarea "x"
type textarea "Dayto"
type textarea "x"
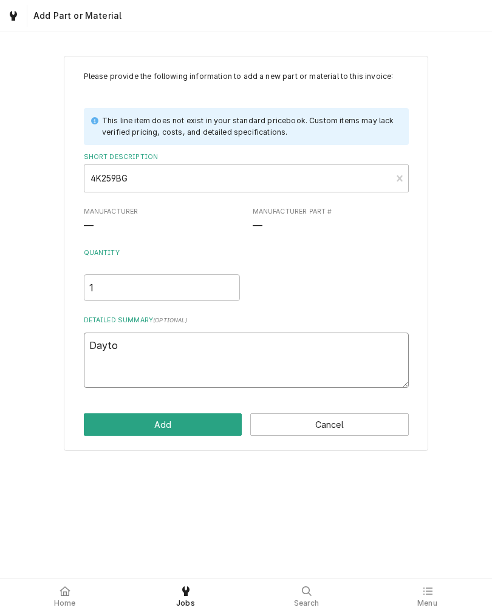
type textarea "Dayton"
type textarea "x"
type textarea "Dayton"
type textarea "x"
type textarea "Dayton d"
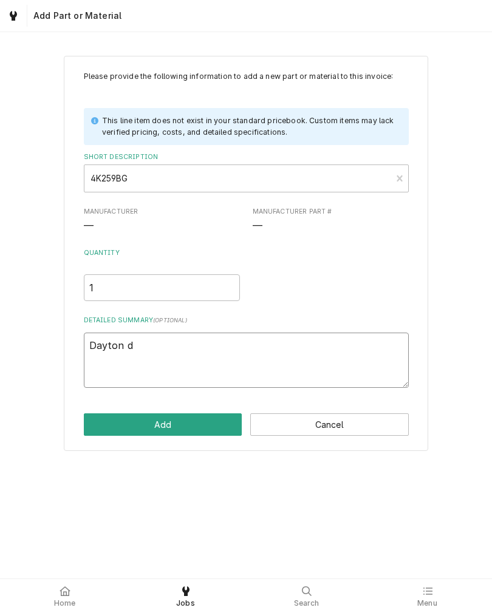
type textarea "x"
type textarea "Dayton du"
type textarea "x"
type textarea "Dayton dua"
type textarea "x"
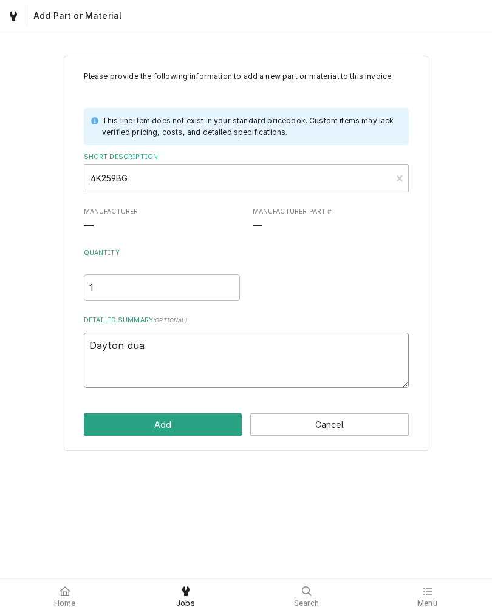
type textarea "Dayton dual"
type textarea "x"
type textarea "Dayton dual"
type textarea "x"
type textarea "Dayton dual v"
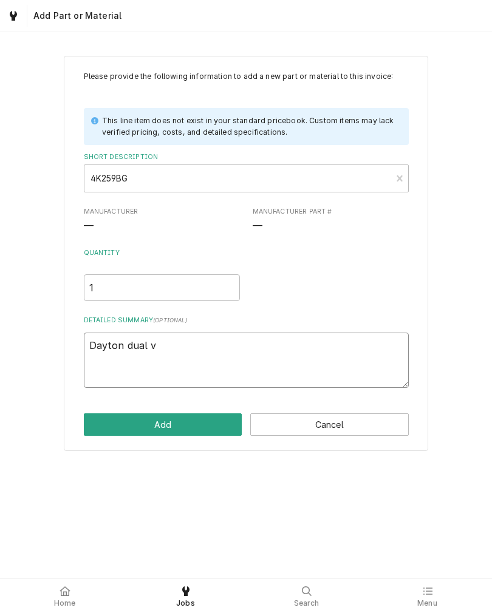
type textarea "x"
type textarea "Dayton dual vo"
type textarea "x"
type textarea "Dayton dual vol"
type textarea "x"
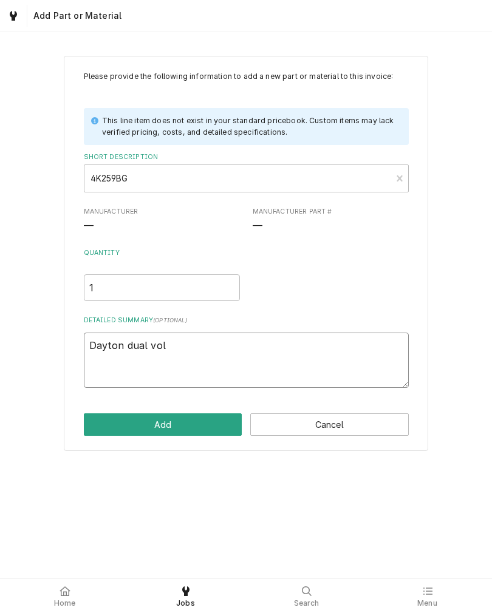
type textarea "Dayton dual volt"
type textarea "x"
type textarea "Dayton dual volta"
type textarea "x"
type textarea "Dayton dual voltag"
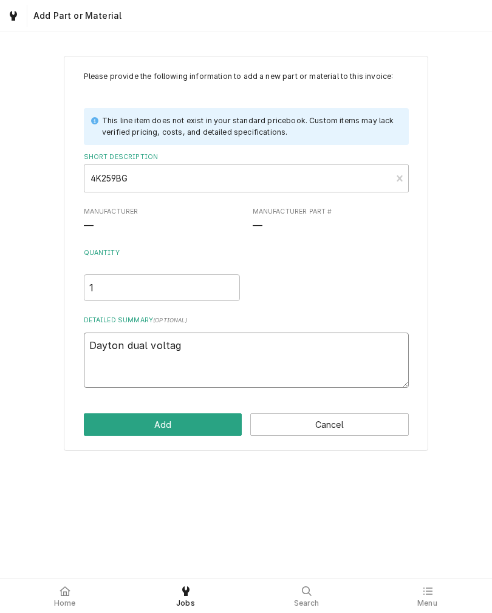
type textarea "x"
type textarea "Dayton dual voltage"
type textarea "x"
type textarea "Dayton dual voltag"
type textarea "x"
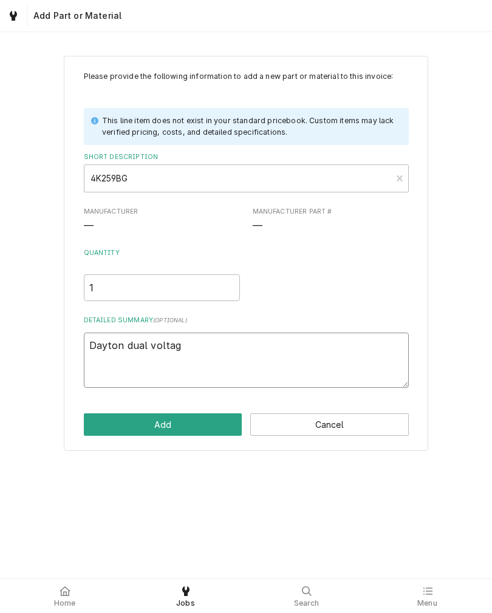
type textarea "Dayton dual volta"
type textarea "x"
type textarea "Dayton dual volt"
type textarea "x"
type textarea "Dayton dual vol"
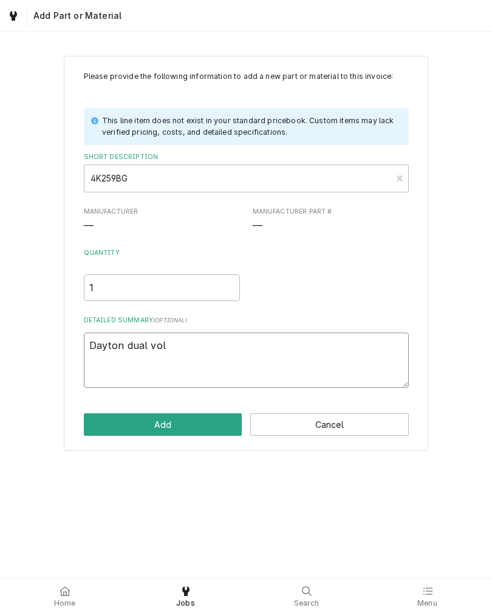
type textarea "x"
type textarea "Dayton dual vo"
type textarea "x"
type textarea "Dayton dual v"
type textarea "x"
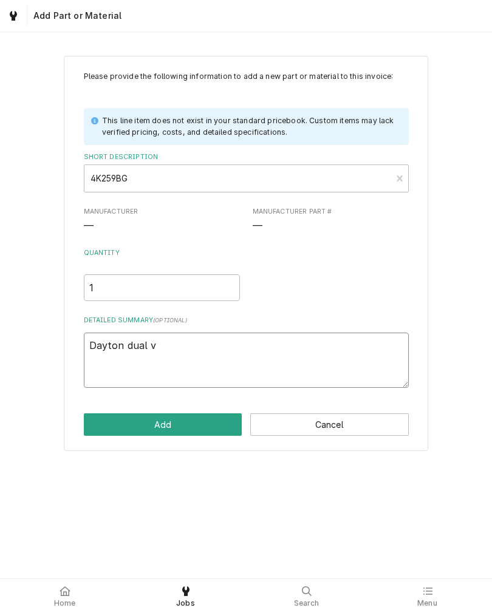
type textarea "Dayton dual"
type textarea "x"
type textarea "Dayton dual"
type textarea "x"
type textarea "Dayton dua"
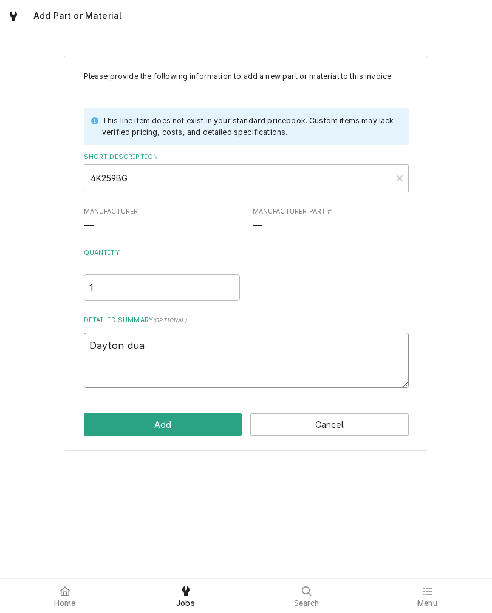
type textarea "x"
type textarea "Dayton du"
type textarea "x"
type textarea "Dayton d"
type textarea "x"
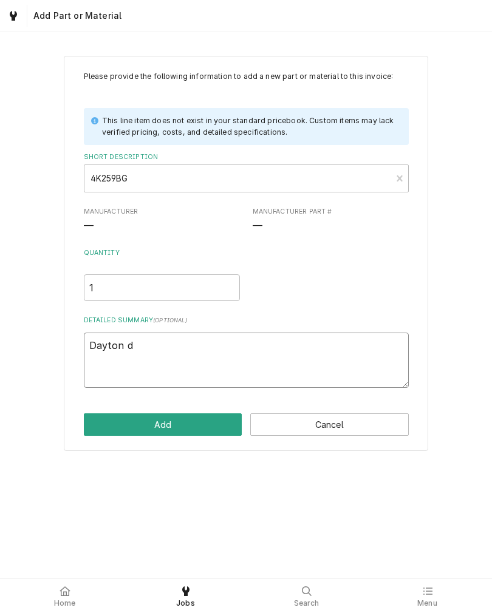
type textarea "Dayton"
type textarea "x"
type textarea "Dayton"
type textarea "x"
type textarea "Dayton"
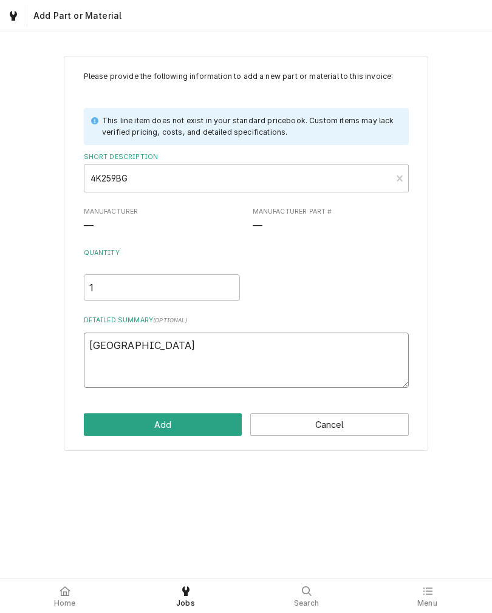
type textarea "x"
type textarea "Dayton 1"
type textarea "x"
type textarea "Dayton 1/"
type textarea "x"
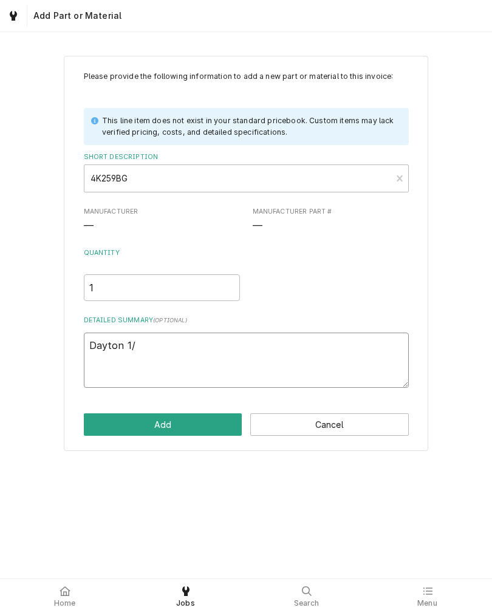
type textarea "Dayton 1/2"
type textarea "x"
type textarea "Dayton 1/2"
type textarea "x"
type textarea "Dayton 1/2 h"
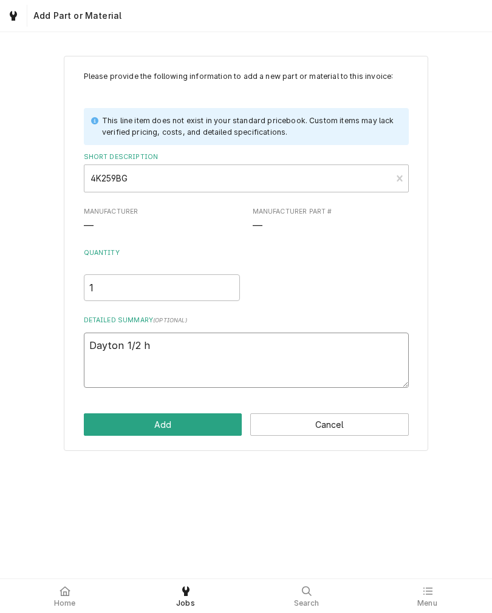
type textarea "x"
type textarea "Dayton 1/2"
type textarea "x"
type textarea "Dayton 1/2"
type textarea "x"
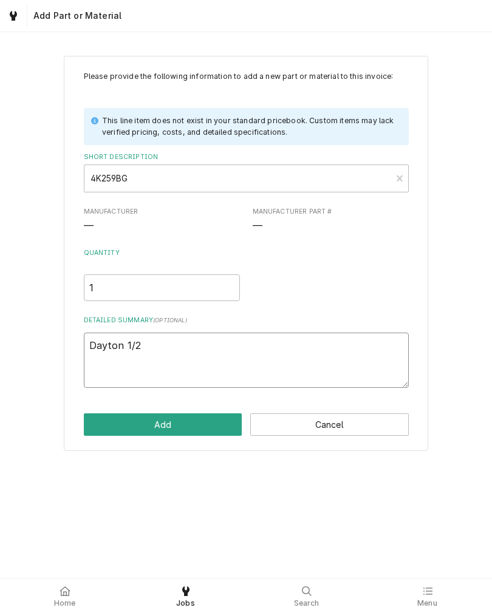
type textarea "Dayton 1/2h"
type textarea "x"
type textarea "Dayton 1/2hp"
type textarea "x"
type textarea "Dayton 1/2hp"
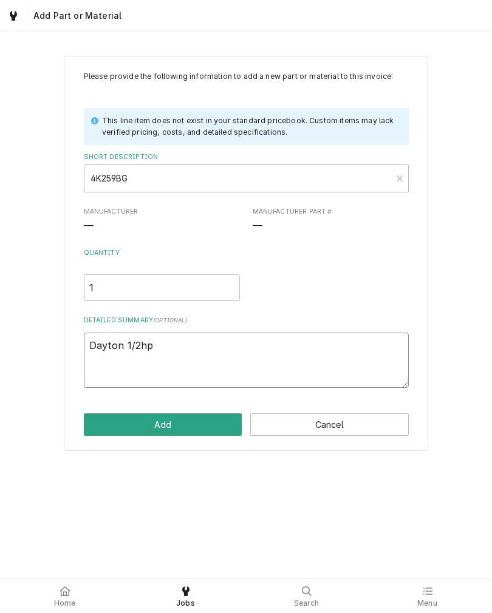
type textarea "x"
type textarea "Dayton 1/2hp 1"
type textarea "x"
type textarea "Dayton 1/2hp 17"
type textarea "x"
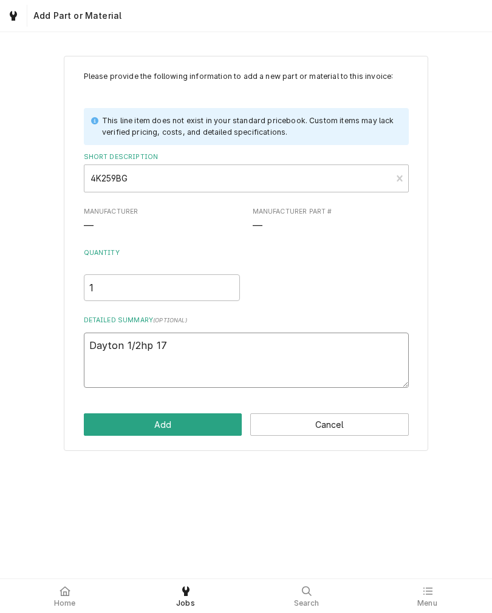
type textarea "Dayton 1/2hp 175"
type textarea "x"
type textarea "Dayton 1/2hp 1759"
type textarea "x"
type textarea "Dayton 1/2hp 175"
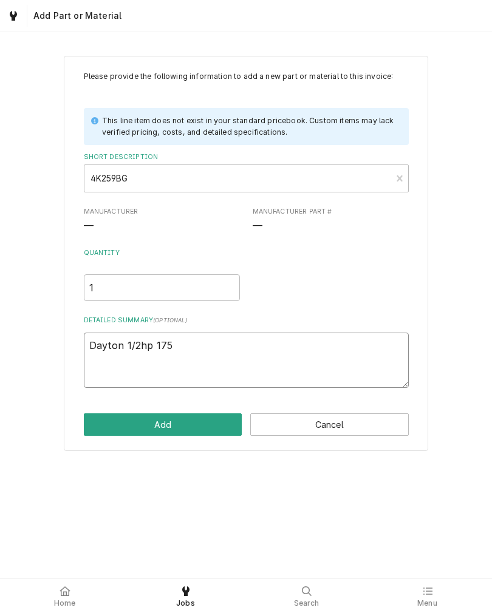
type textarea "x"
type textarea "Dayton 1/2hp 1750"
type textarea "x"
type textarea "Dayton 1/2hp 1750"
type textarea "x"
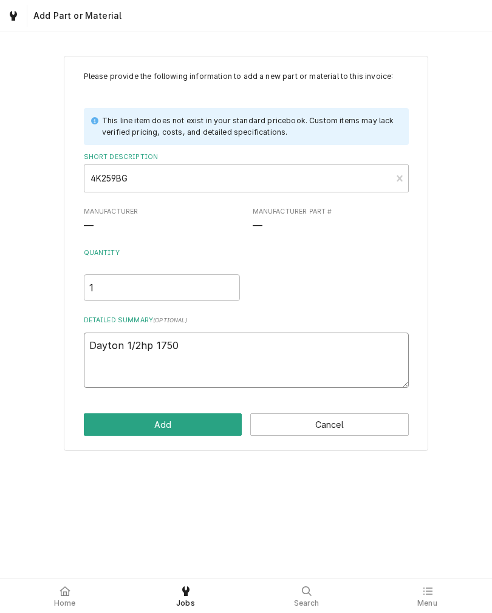
type textarea "Dayton 1/2hp 1750 b"
type textarea "x"
type textarea "Dayton 1/2hp 1750 bl"
type textarea "x"
type textarea "Dayton 1/2hp 1750 blow"
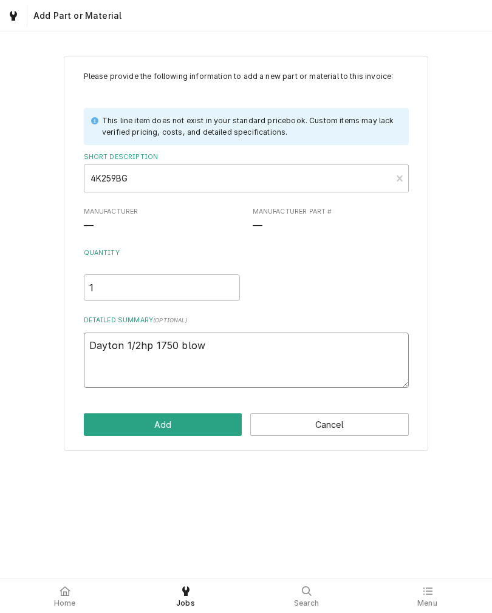
type textarea "x"
type textarea "Dayton 1/2hp 1750 blowe"
type textarea "x"
type textarea "Dayton 1/2hp 1750 blower"
type textarea "x"
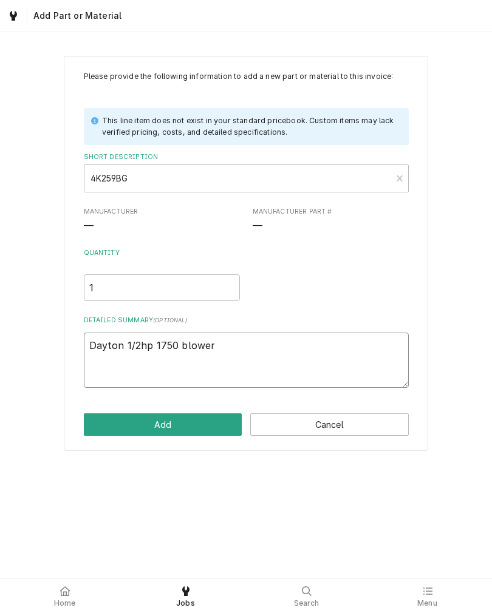
type textarea "Dayton 1/2hp 1750 blower"
type textarea "x"
type textarea "Dayton 1/2hp 1750 blower m"
type textarea "x"
type textarea "Dayton 1/2hp 1750 blower mo"
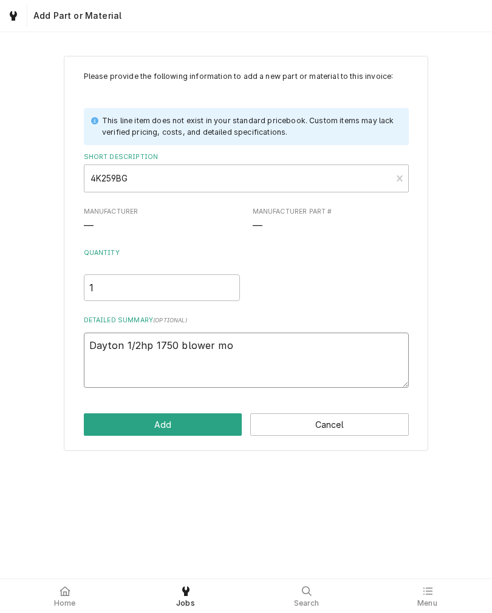
type textarea "x"
type textarea "Dayton 1/2hp 1750 blower mot"
type textarea "x"
type textarea "Dayton 1/2hp 1750 blower moto"
type textarea "x"
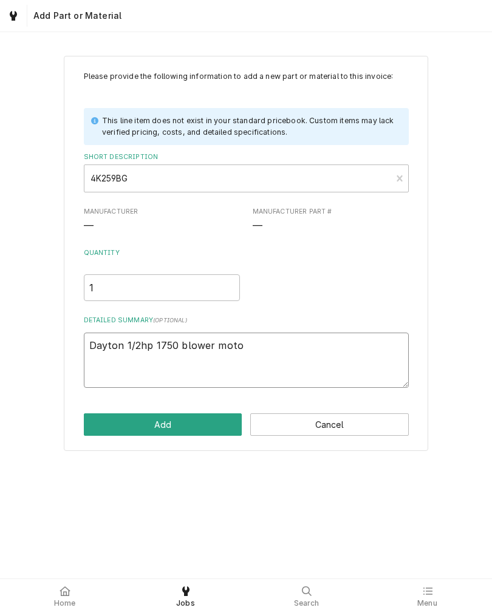
type textarea "Dayton 1/2hp 1750 blower motor"
click at [186, 345] on textarea "Dayton 1/2hp 1750 blower motor" at bounding box center [246, 360] width 325 height 55
click at [186, 344] on textarea "Dayton 1/2hp 1750 blower motor" at bounding box center [246, 360] width 325 height 55
click at [370, 339] on textarea "Dayton 1/2hp 1750 blower motor" at bounding box center [246, 360] width 325 height 55
click at [187, 418] on button "Add" at bounding box center [163, 424] width 158 height 22
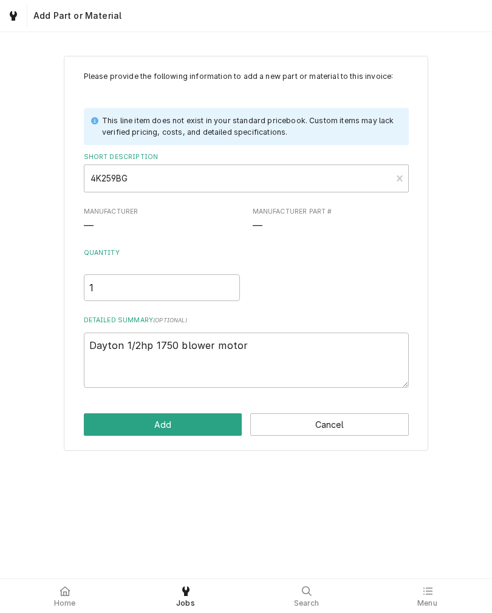
type textarea "x"
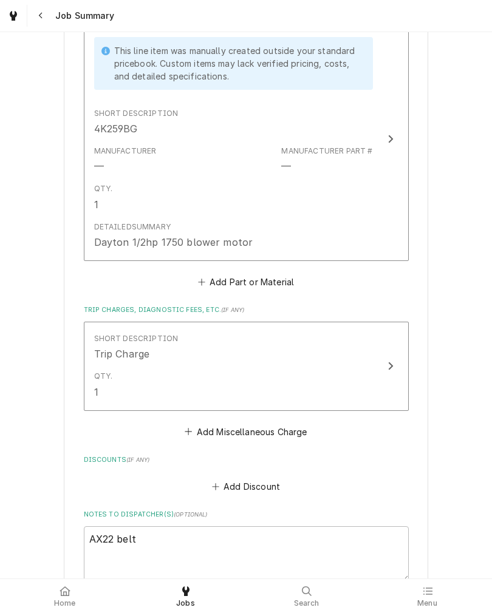
scroll to position [701, 0]
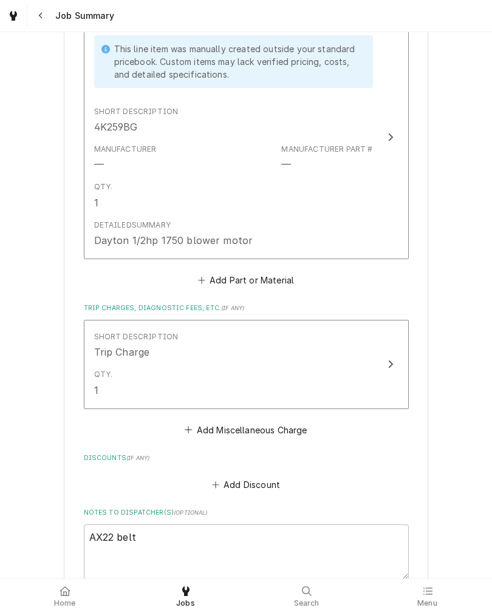
click at [282, 288] on button "Add Part or Material" at bounding box center [245, 279] width 100 height 17
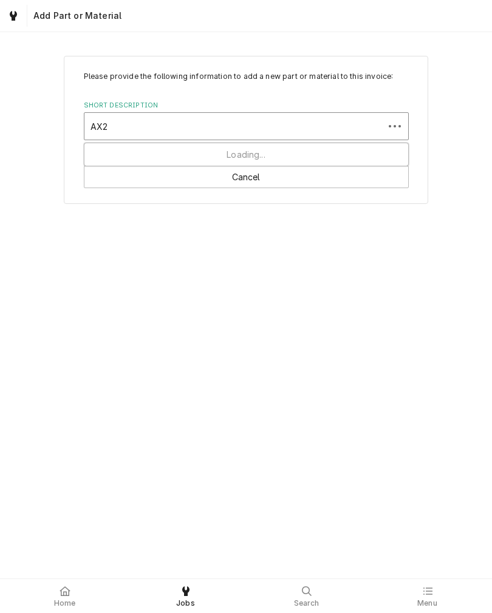
type input "AX22"
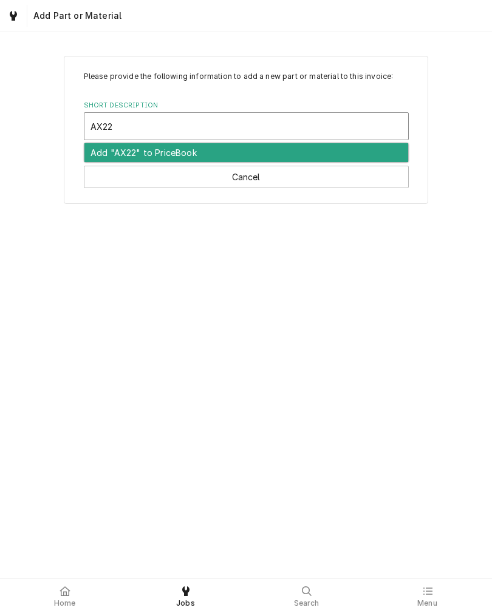
click at [168, 155] on div "Add "AX22" to PriceBook" at bounding box center [246, 152] width 324 height 19
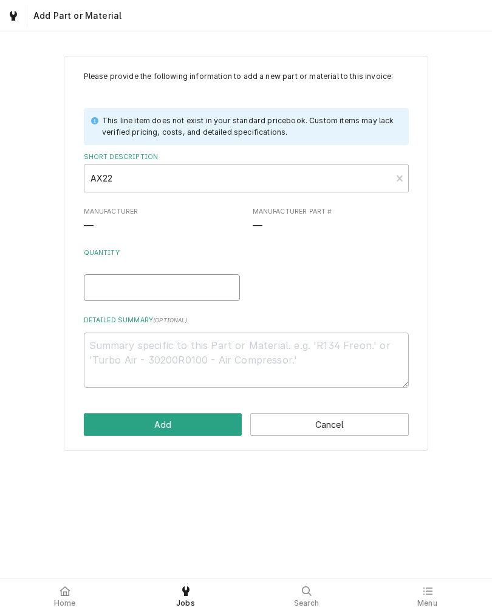
click at [197, 289] on input "Quantity" at bounding box center [162, 287] width 156 height 27
type textarea "x"
type input "1"
click at [209, 356] on textarea "Detailed Summary ( optional )" at bounding box center [246, 360] width 325 height 55
type textarea "x"
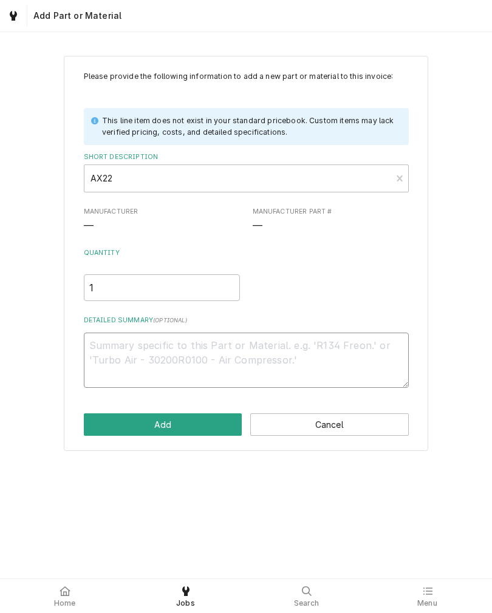
type textarea "B"
type textarea "x"
type textarea "Be"
type textarea "x"
type textarea "Bel"
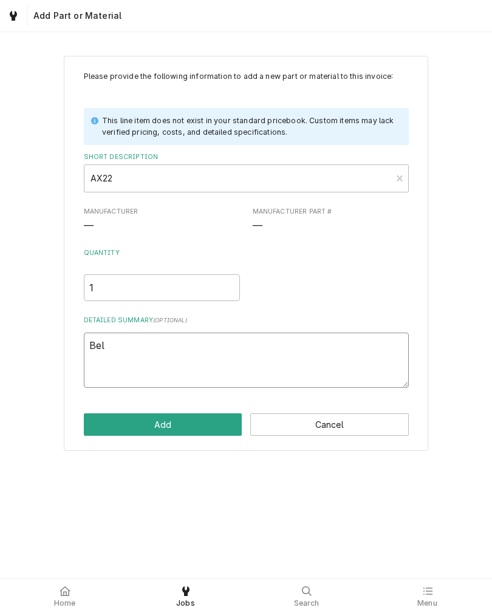
type textarea "x"
type textarea "Belt"
click at [193, 424] on button "Add" at bounding box center [163, 424] width 158 height 22
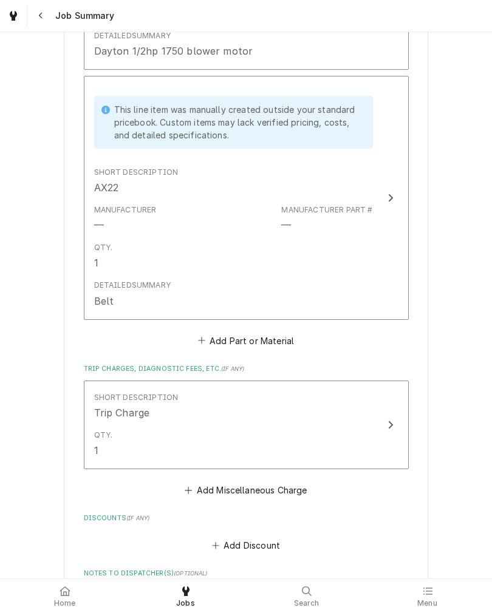
scroll to position [891, 0]
click at [316, 297] on div "Detailed Summary Belt" at bounding box center [233, 293] width 279 height 38
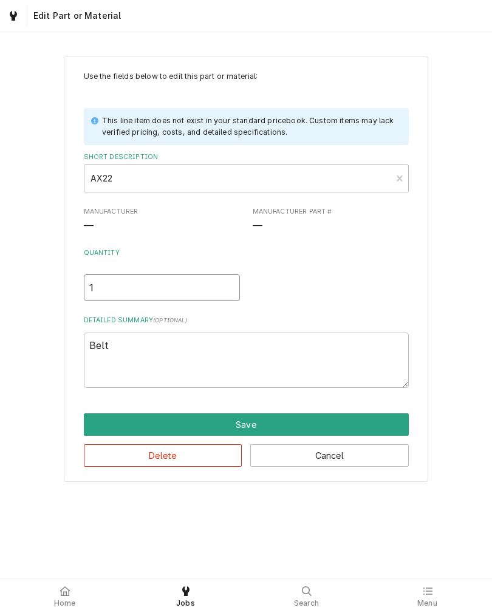
click at [206, 296] on input "1" at bounding box center [162, 287] width 156 height 27
type textarea "x"
type input "2"
click at [391, 283] on div "Quantity 2" at bounding box center [246, 274] width 325 height 53
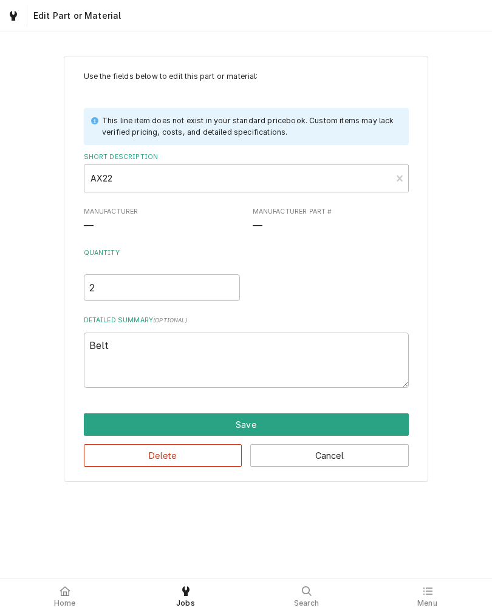
click at [285, 424] on button "Save" at bounding box center [246, 424] width 325 height 22
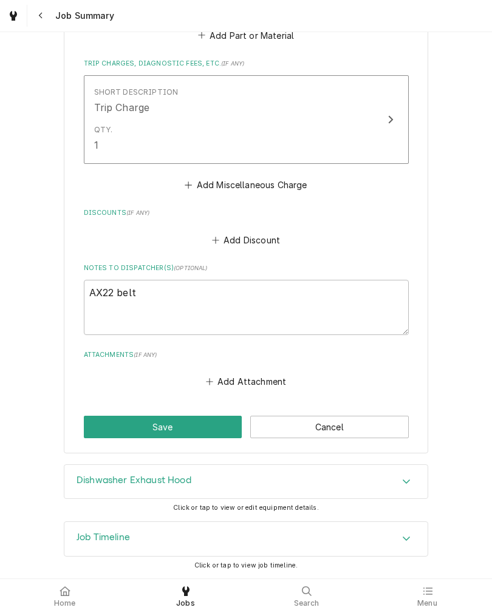
scroll to position [1201, 0]
click at [206, 427] on button "Save" at bounding box center [163, 427] width 158 height 22
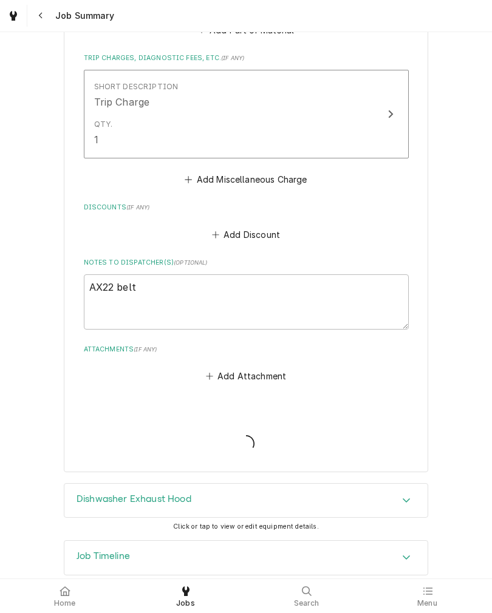
type textarea "x"
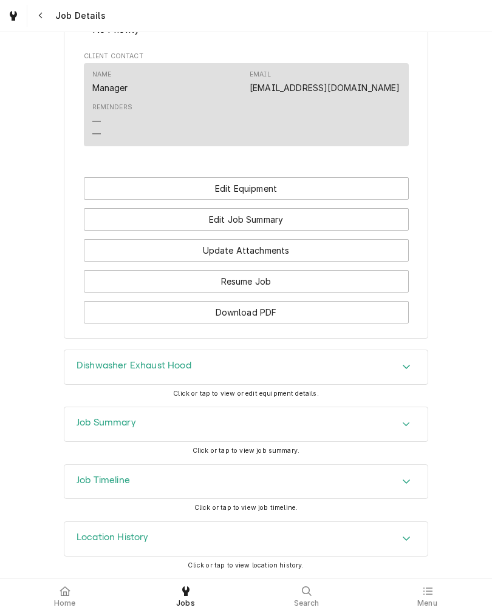
scroll to position [687, 0]
click at [72, 599] on span "Home" at bounding box center [65, 604] width 22 height 10
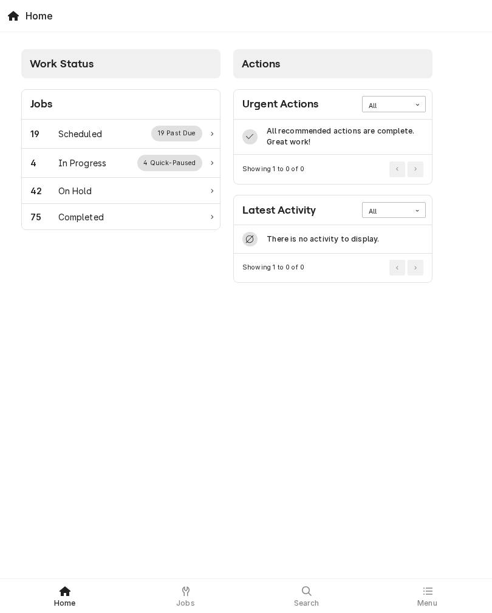
click at [79, 131] on div "Scheduled" at bounding box center [80, 133] width 44 height 13
